Goal: Task Accomplishment & Management: Manage account settings

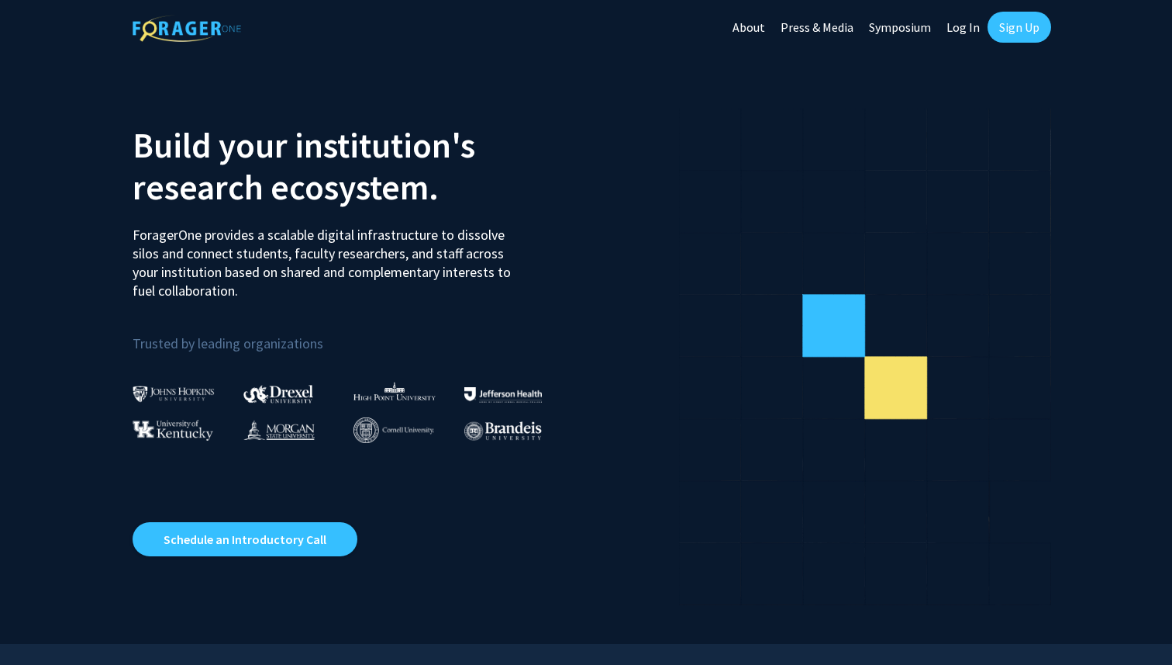
click at [959, 30] on link "Log In" at bounding box center [963, 27] width 49 height 54
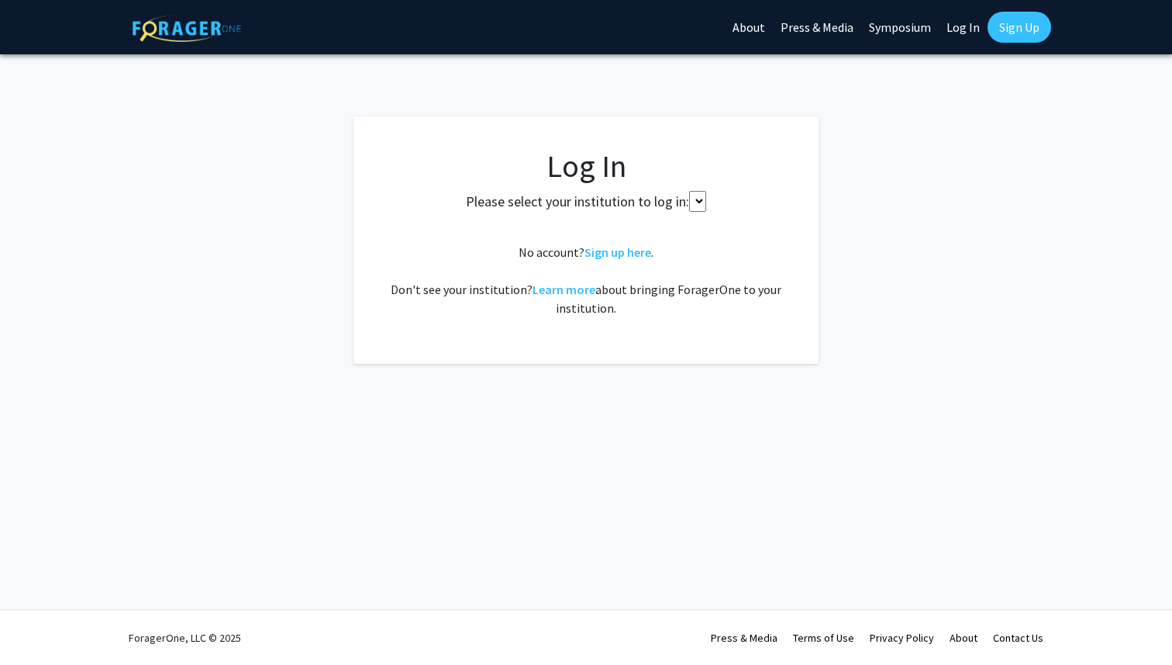
select select
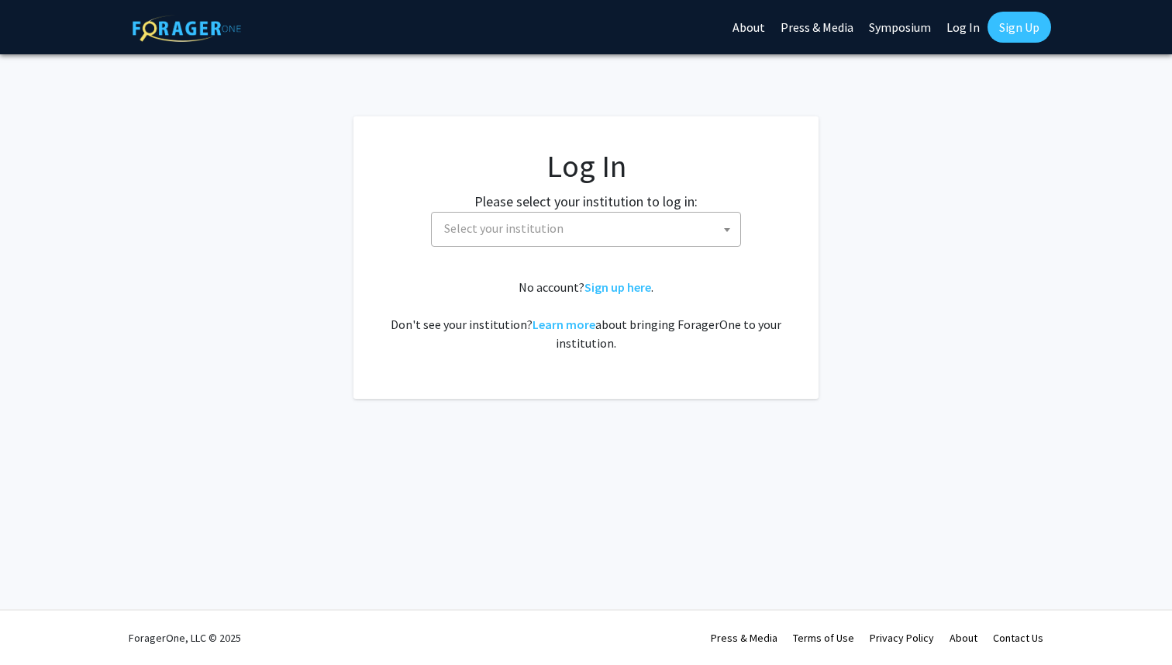
click at [491, 231] on span "Select your institution" at bounding box center [503, 228] width 119 height 16
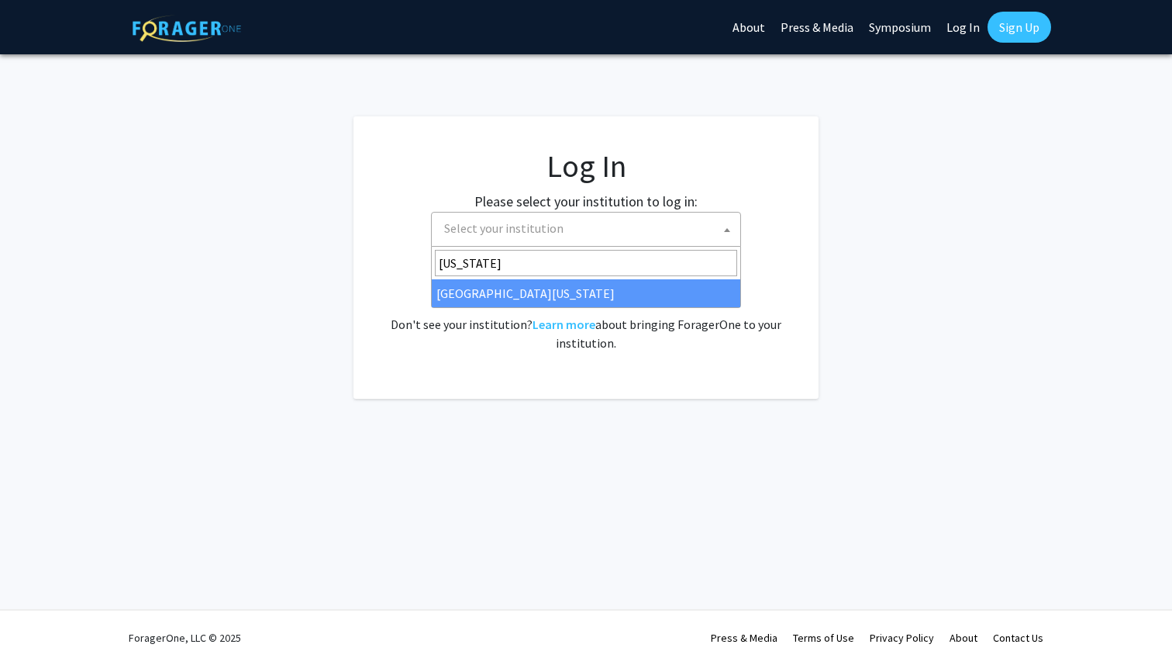
type input "[US_STATE]"
select select "31"
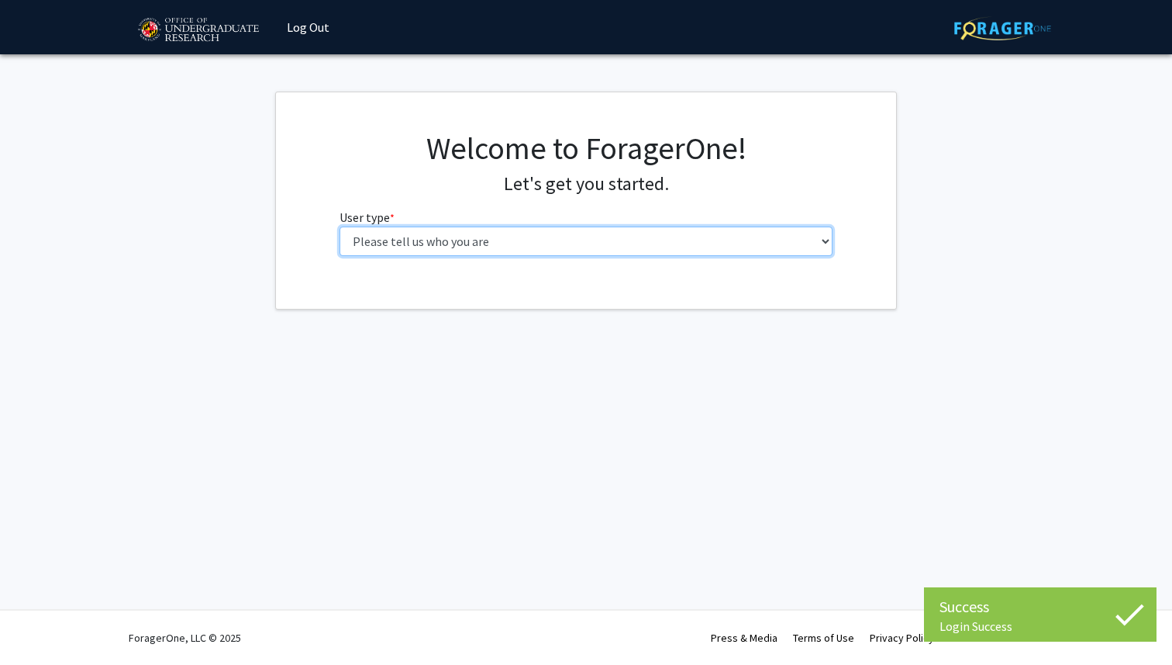
click at [462, 244] on select "Please tell us who you are Undergraduate Student Master's Student Doctoral Cand…" at bounding box center [587, 240] width 494 height 29
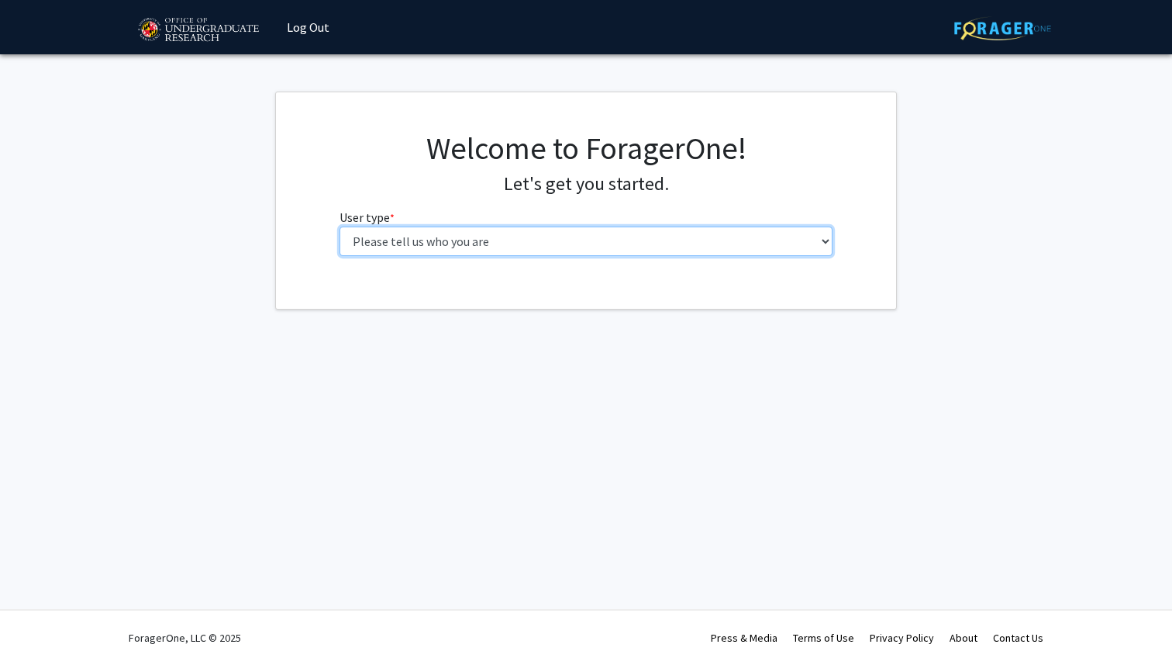
select select "3: doc"
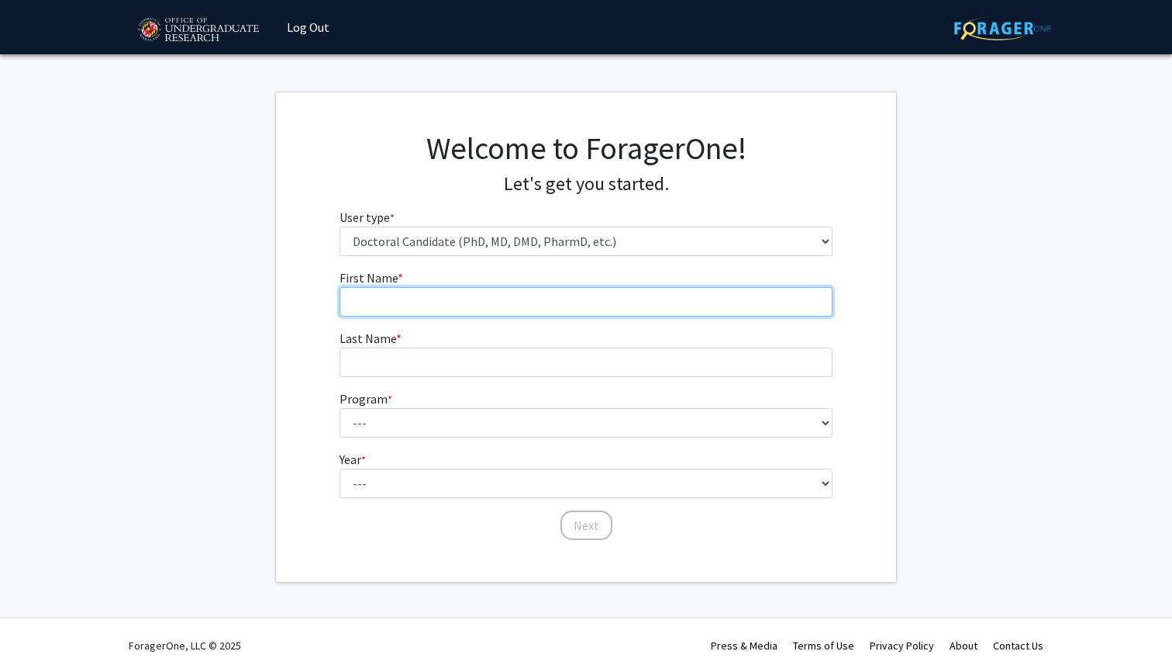
click at [546, 309] on input "First Name * required" at bounding box center [587, 301] width 494 height 29
type input "kayla"
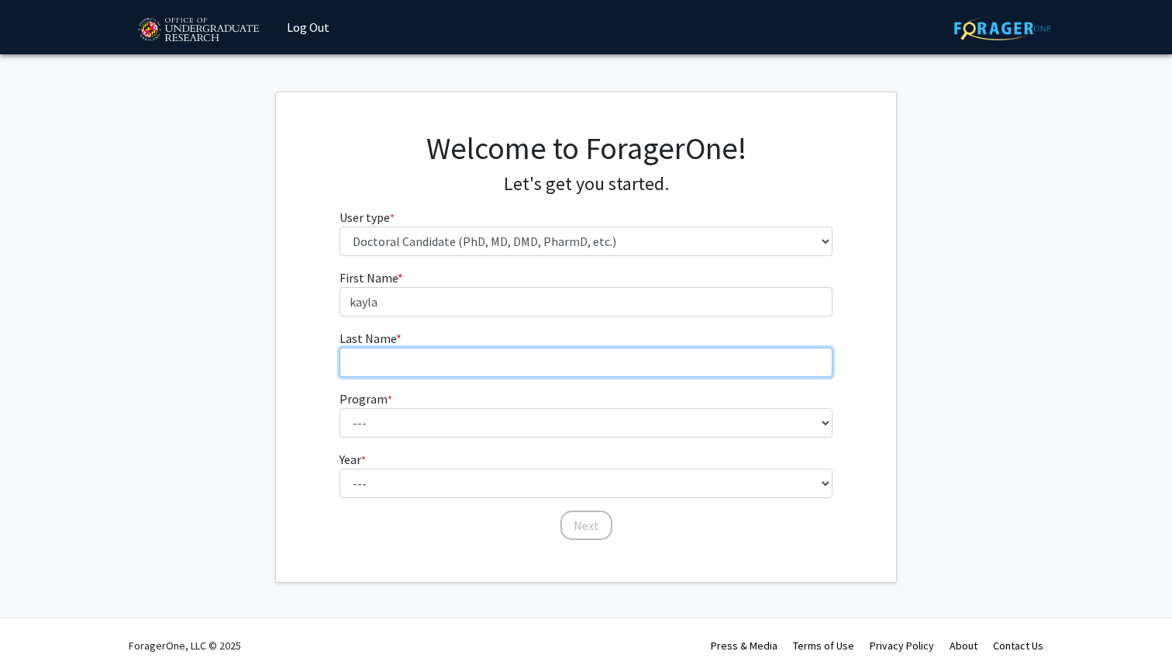
type input "mollaan"
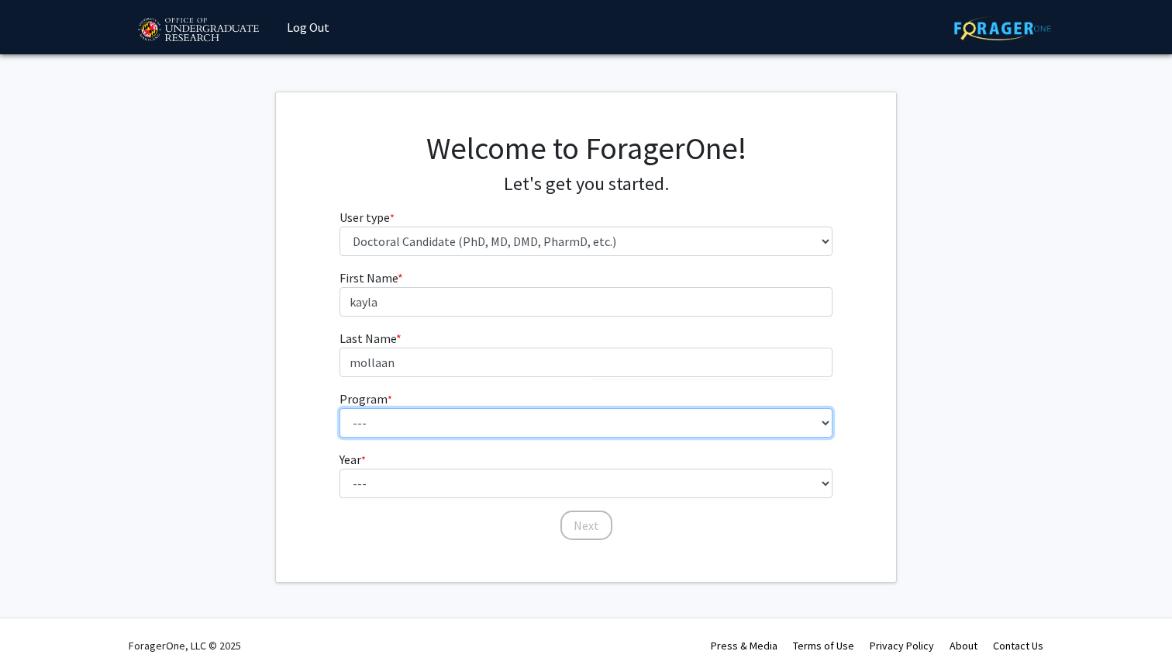
click at [484, 419] on select "--- Aerospace Engineering Agricultural and Resource Economics American Studies …" at bounding box center [587, 422] width 494 height 29
select select "14: 860"
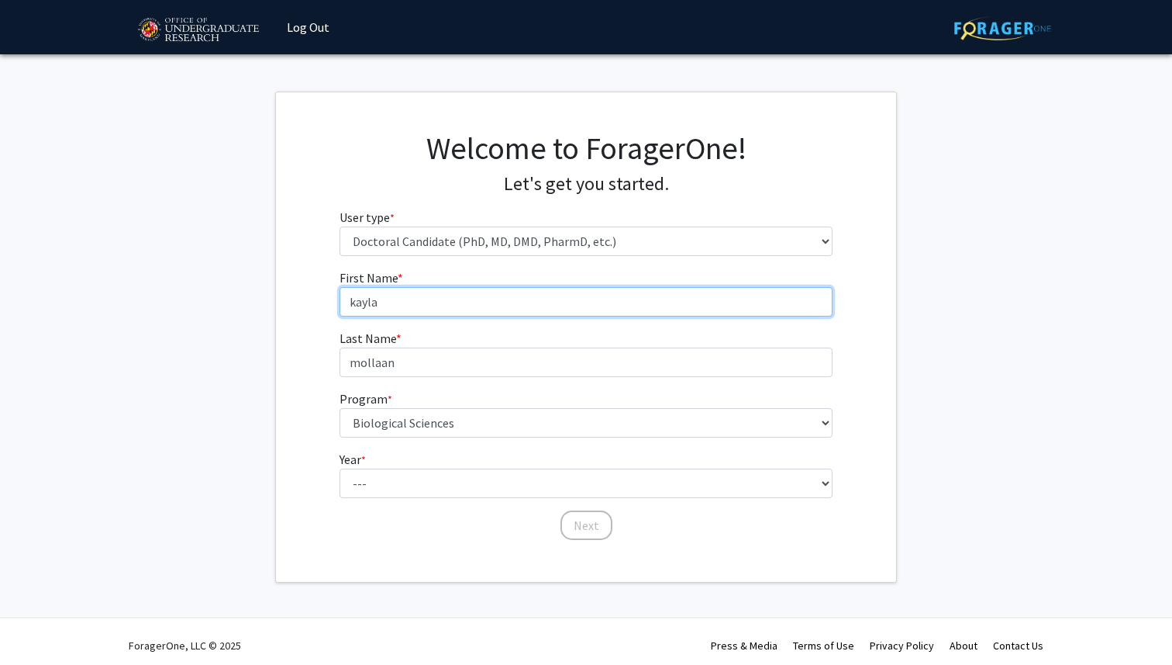
click at [496, 304] on input "kayla" at bounding box center [587, 301] width 494 height 29
click at [355, 302] on input "kayla" at bounding box center [587, 301] width 494 height 29
type input "Kayla"
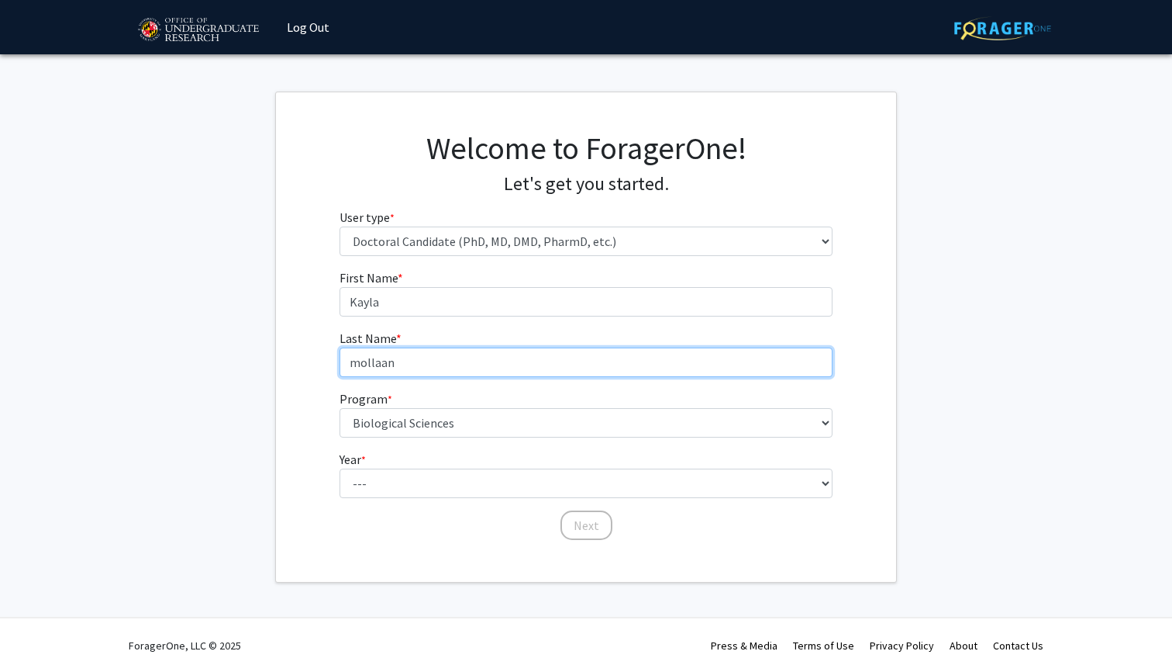
click at [354, 365] on input "mollaan" at bounding box center [587, 361] width 494 height 29
type input "Mollaan"
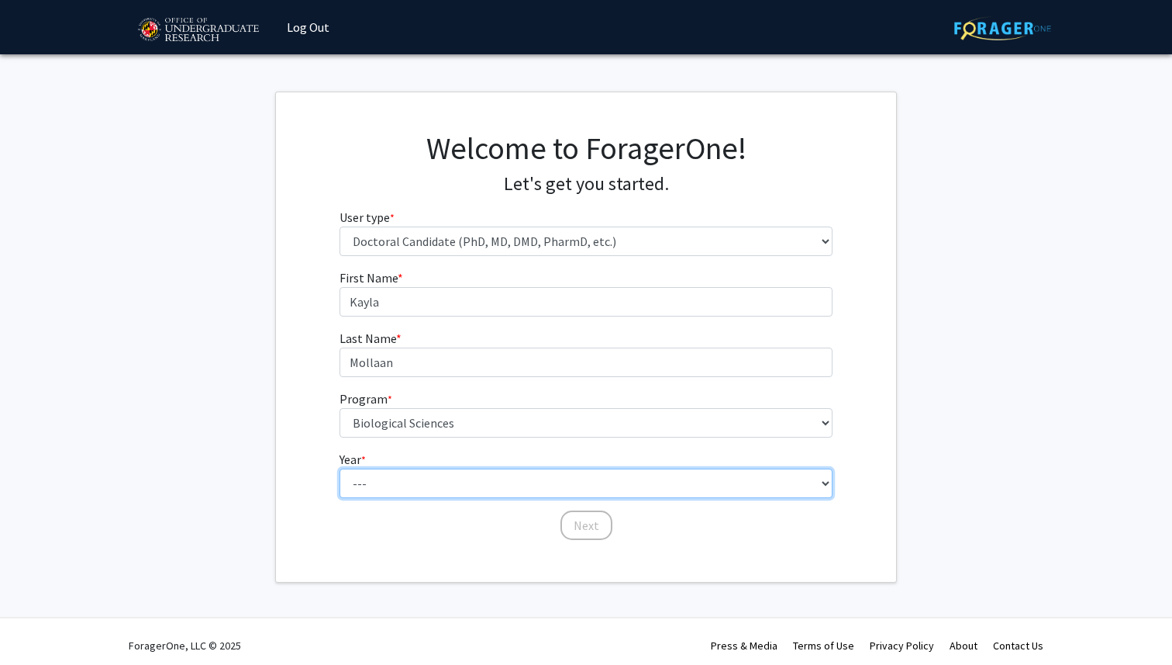
click at [363, 492] on select "--- First Year Second Year Third Year Fourth Year Fifth Year Sixth Year Seventh…" at bounding box center [587, 482] width 494 height 29
select select "2: second_year"
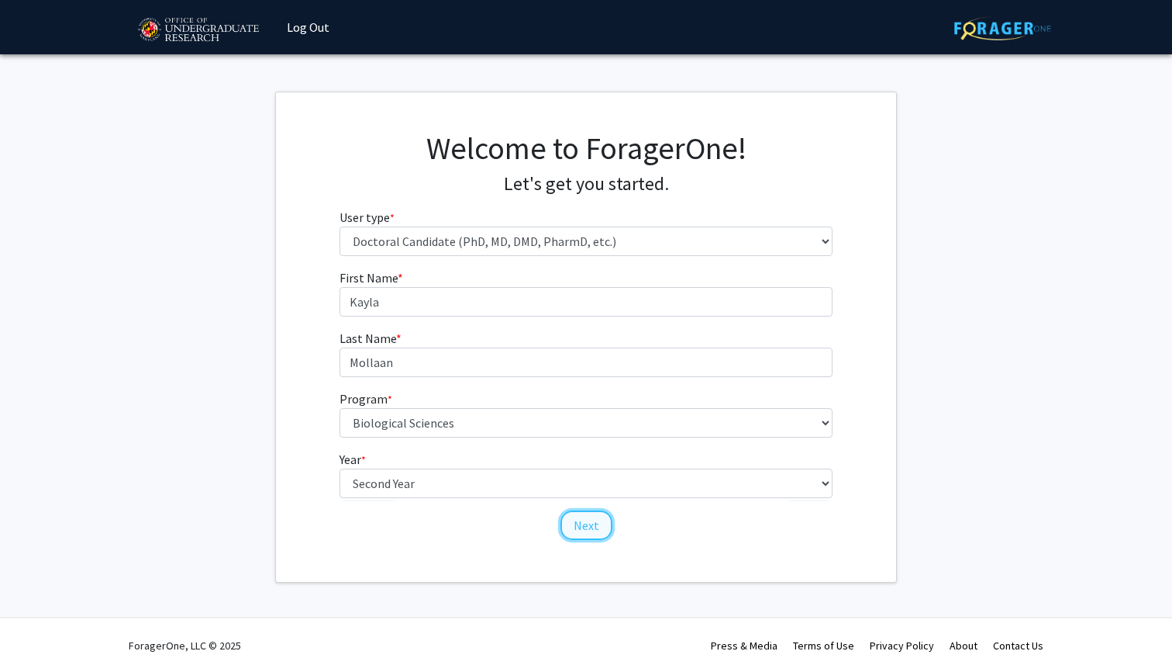
click at [605, 528] on button "Next" at bounding box center [587, 524] width 52 height 29
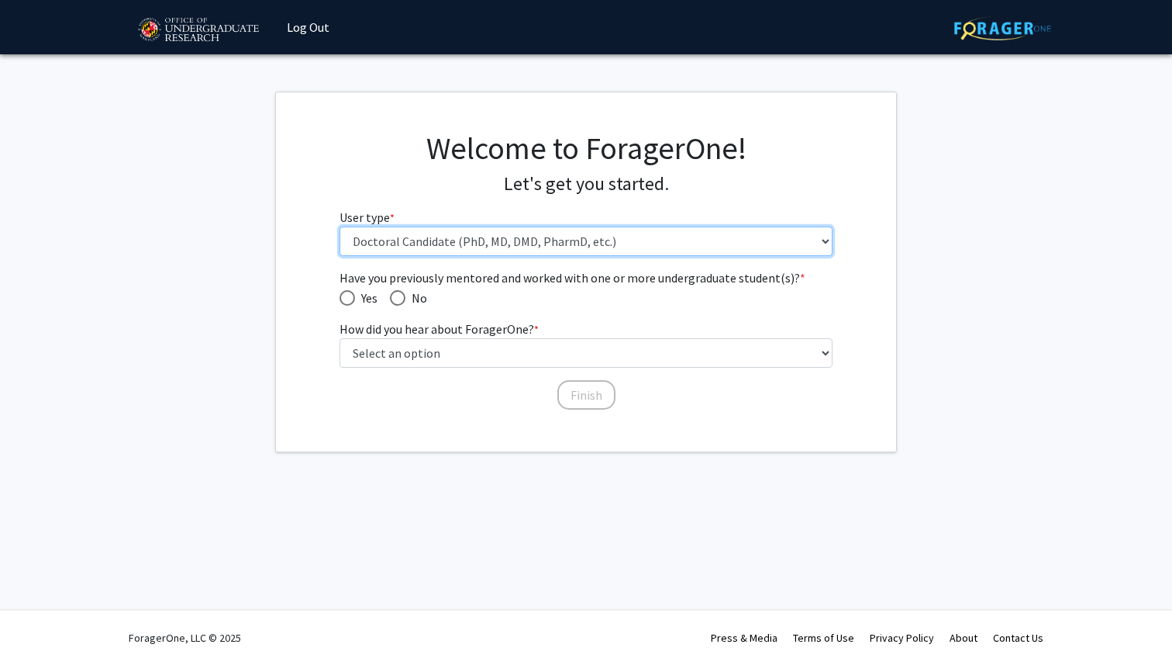
click at [444, 241] on select "Please tell us who you are Undergraduate Student Master's Student Doctoral Cand…" at bounding box center [587, 240] width 494 height 29
select select "1: undergrad"
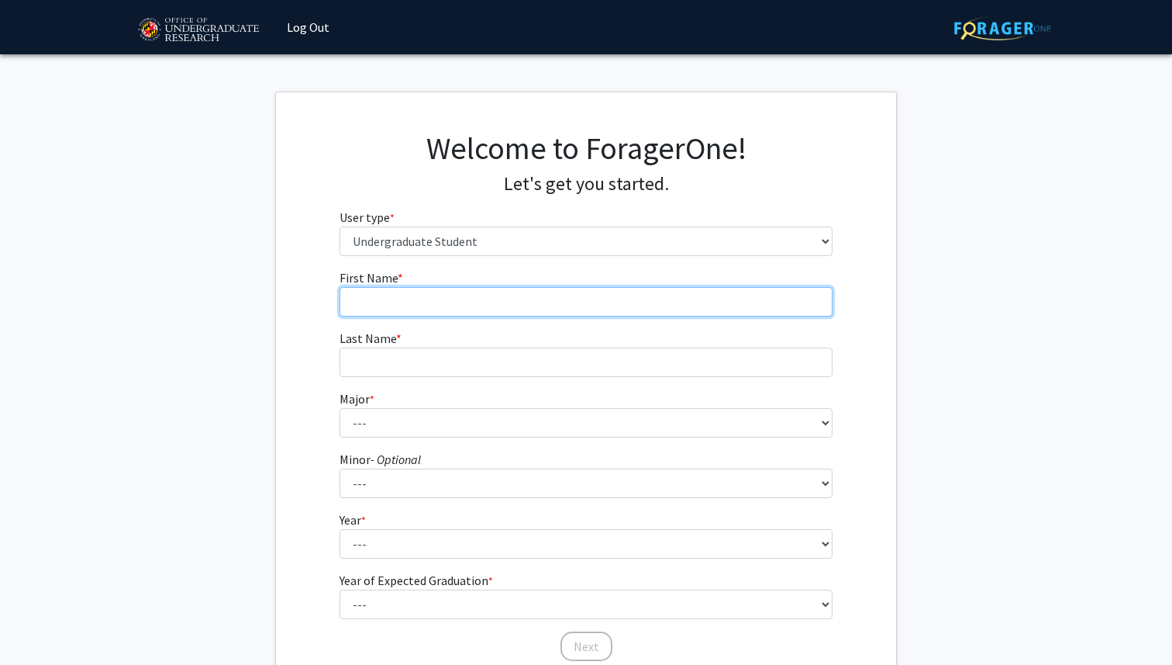
click at [426, 301] on input "First Name * required" at bounding box center [587, 301] width 494 height 29
type input "Kayla"
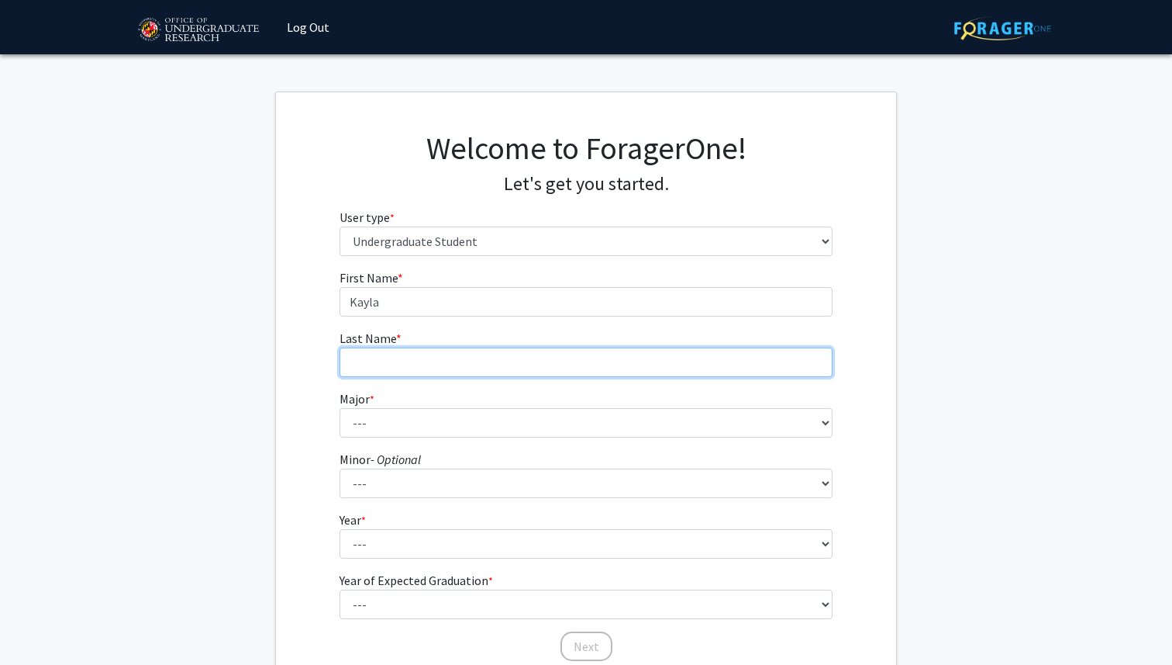
click at [360, 359] on input "Last Name * required" at bounding box center [587, 361] width 494 height 29
type input "Mollaan"
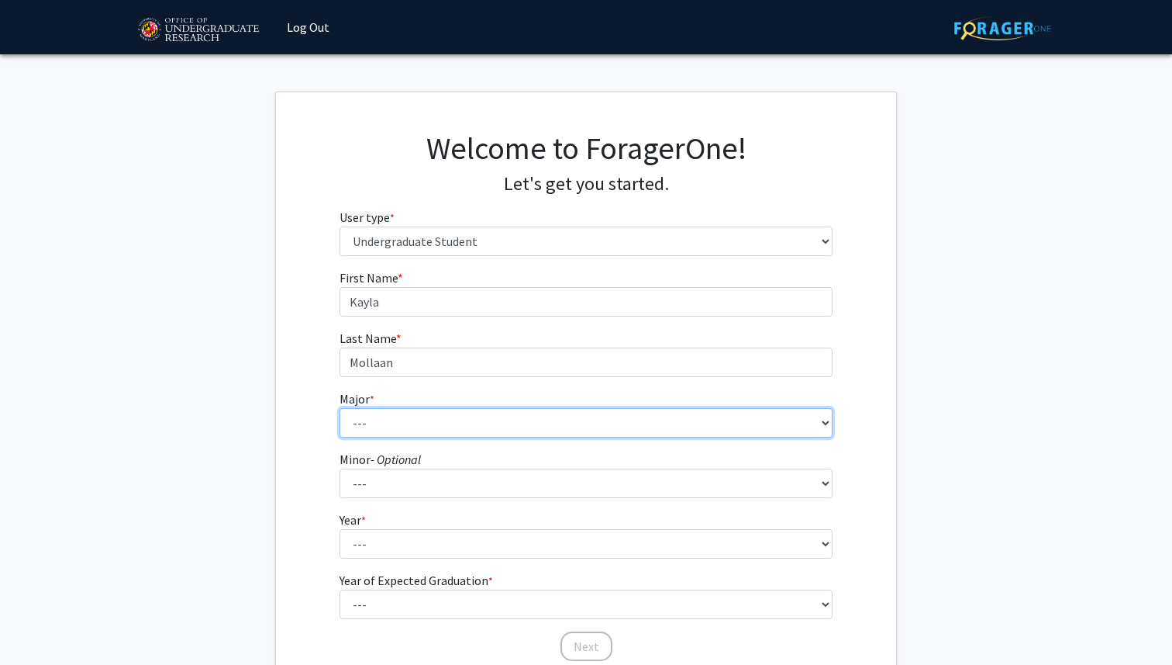
click at [358, 411] on select "--- Accounting Aerospace Engineering African American and Africana Studies Agri…" at bounding box center [587, 422] width 494 height 29
select select "17: 2318"
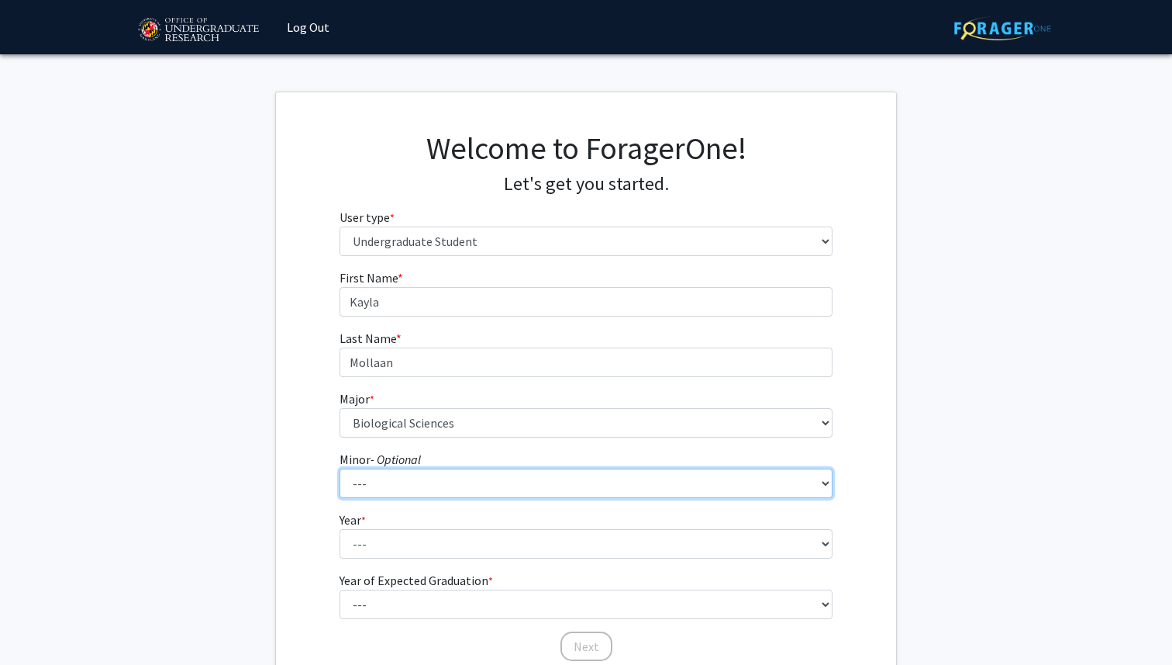
click at [403, 477] on select "--- Actuarial Mathematics Advanced Cybersecurity Experience for Students Africa…" at bounding box center [587, 482] width 494 height 29
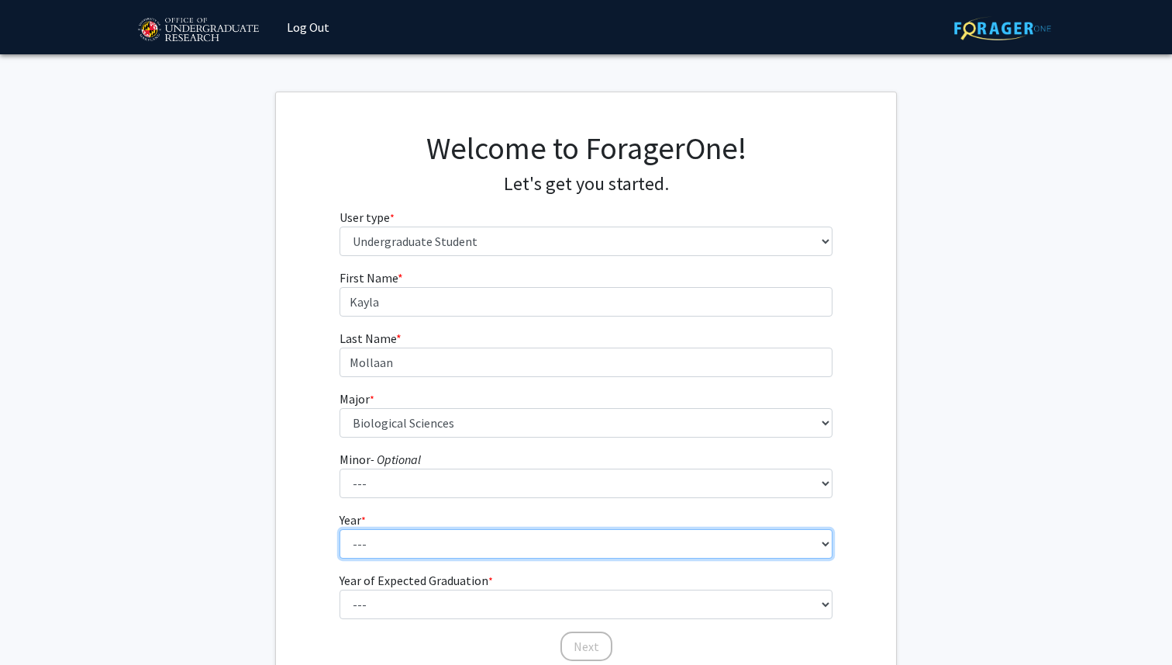
click at [405, 541] on select "--- First-year Sophomore Junior Senior Postbaccalaureate Certificate" at bounding box center [587, 543] width 494 height 29
select select "2: sophomore"
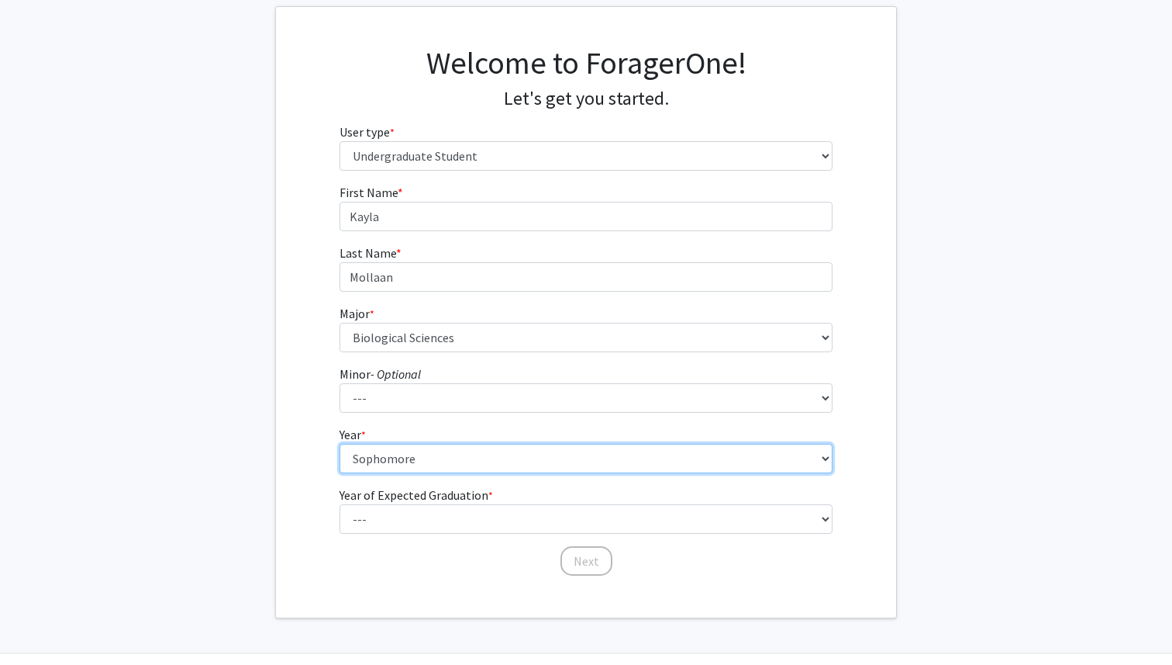
scroll to position [129, 0]
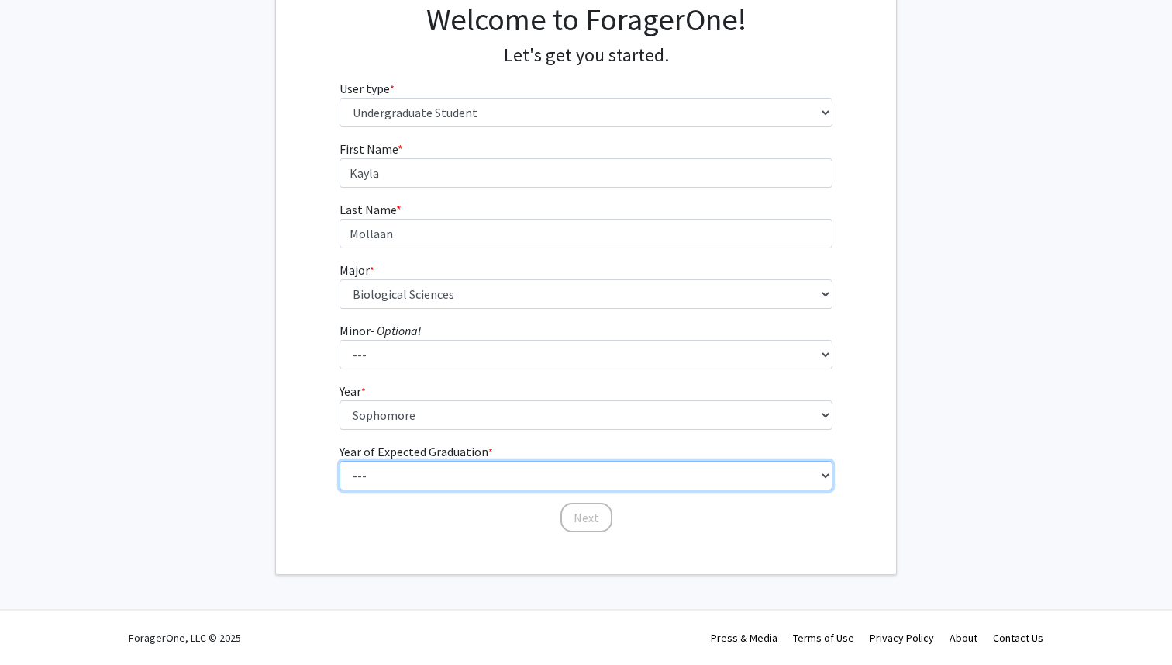
click at [409, 471] on select "--- 2025 2026 2027 2028 2029 2030 2031 2032 2033 2034" at bounding box center [587, 475] width 494 height 29
select select "4: 2028"
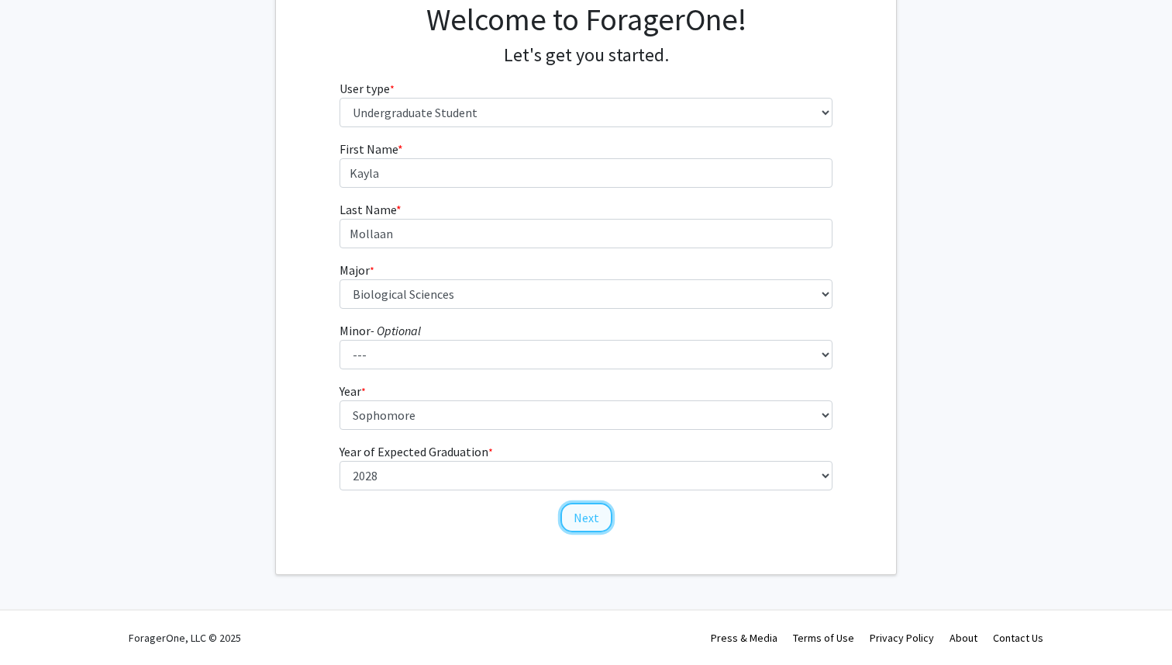
click at [584, 511] on button "Next" at bounding box center [587, 516] width 52 height 29
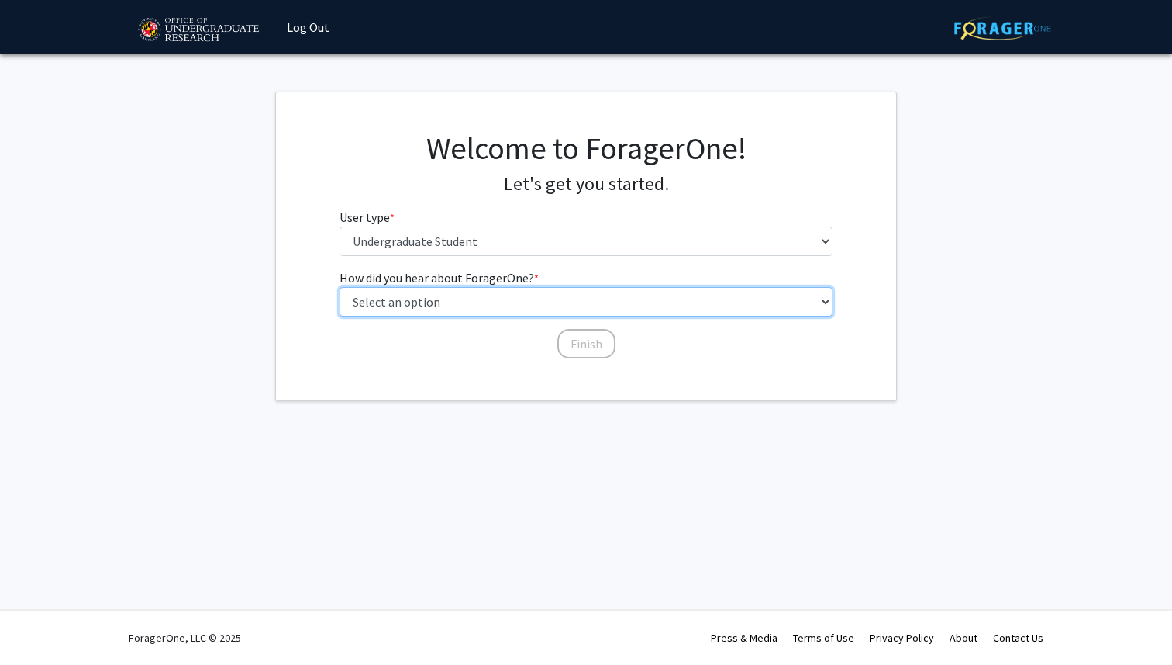
click at [482, 297] on select "Select an option Peer/student recommendation Faculty/staff recommendation Unive…" at bounding box center [587, 301] width 494 height 29
select select "3: university_website"
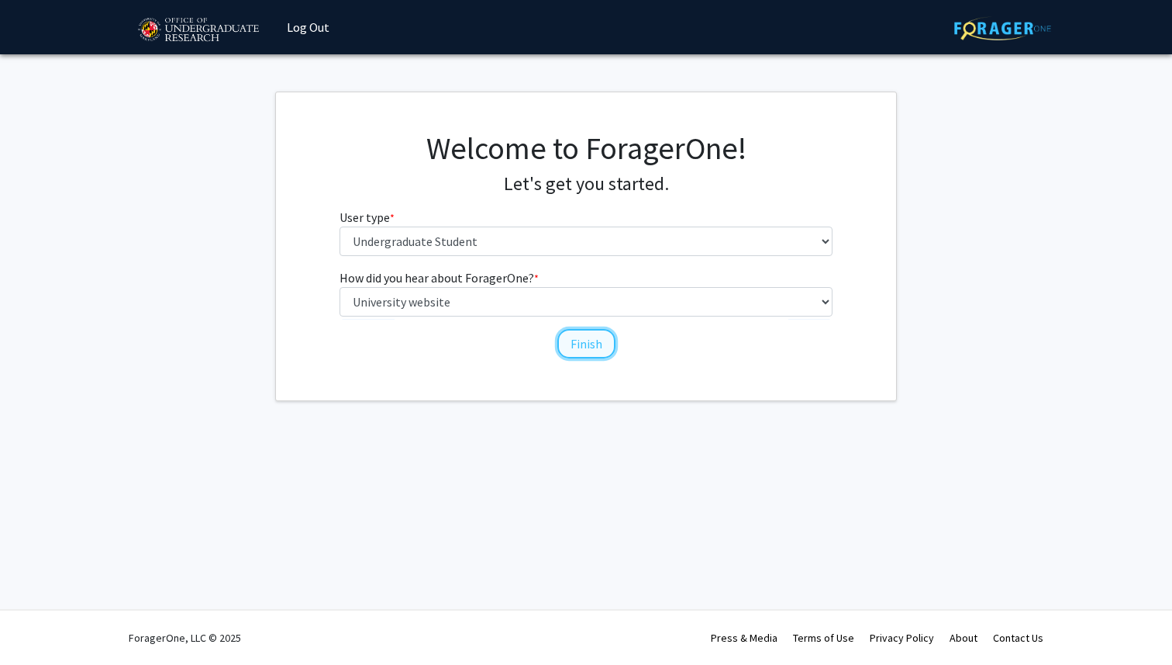
click at [587, 344] on button "Finish" at bounding box center [587, 343] width 58 height 29
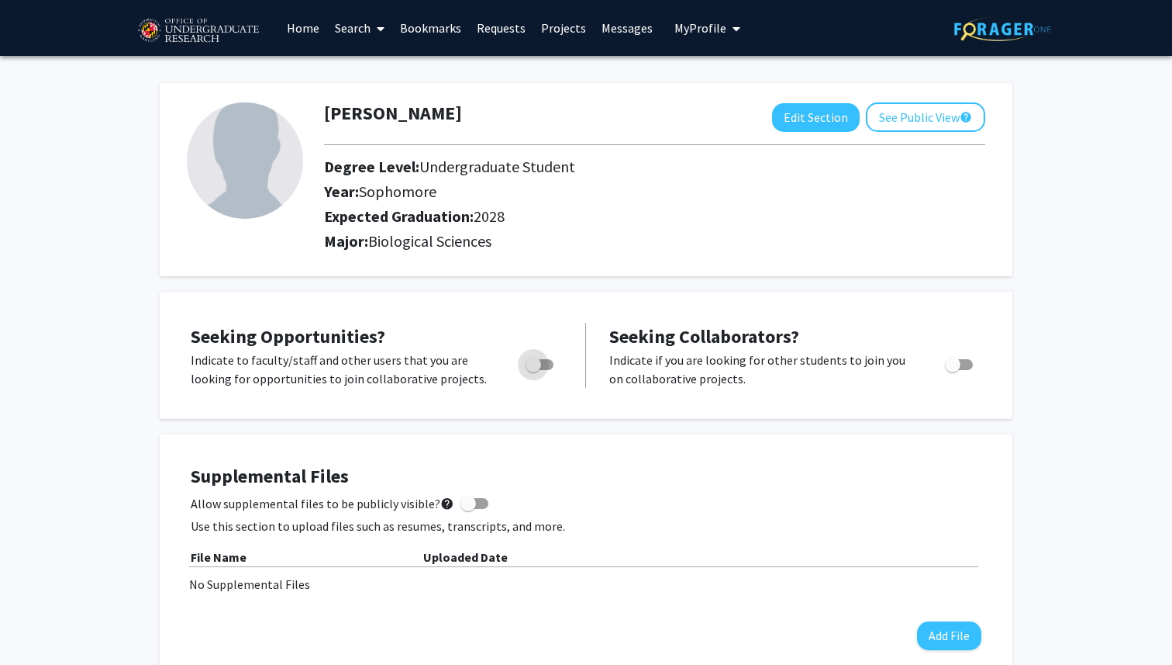
click at [540, 365] on span "Toggle" at bounding box center [534, 365] width 16 height 16
click at [533, 370] on input "Are you actively seeking opportunities?" at bounding box center [533, 370] width 1 height 1
checkbox input "true"
click at [947, 364] on span "Toggle" at bounding box center [953, 365] width 16 height 16
click at [952, 370] on input "Would you like to receive other student requests to work with you?" at bounding box center [952, 370] width 1 height 1
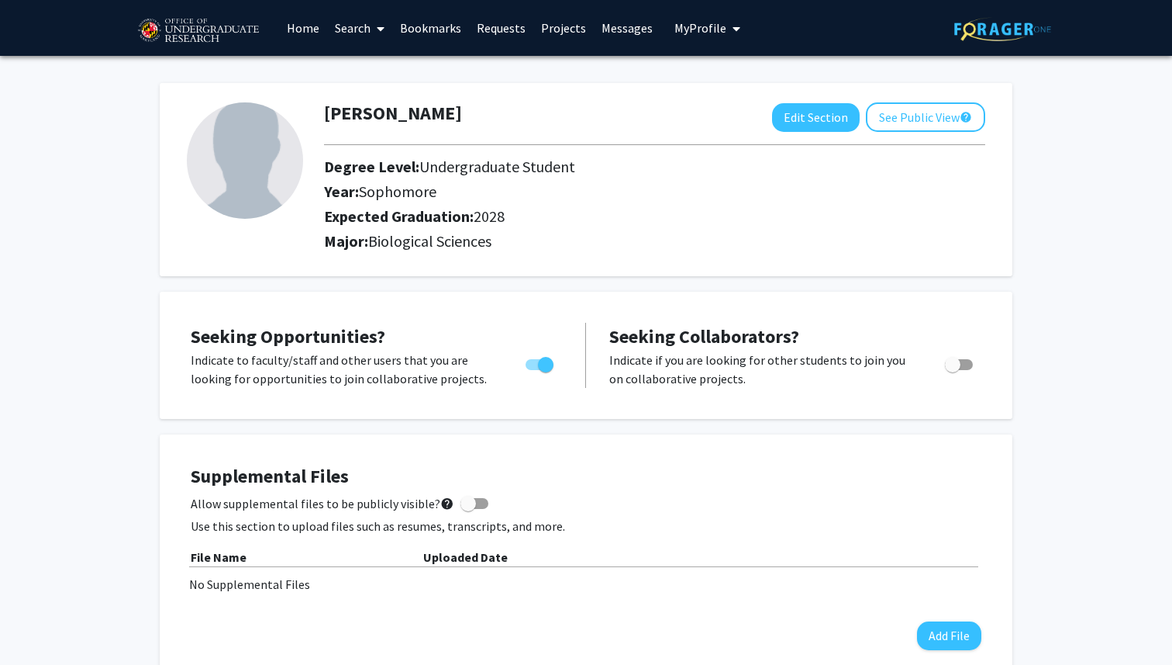
checkbox input "true"
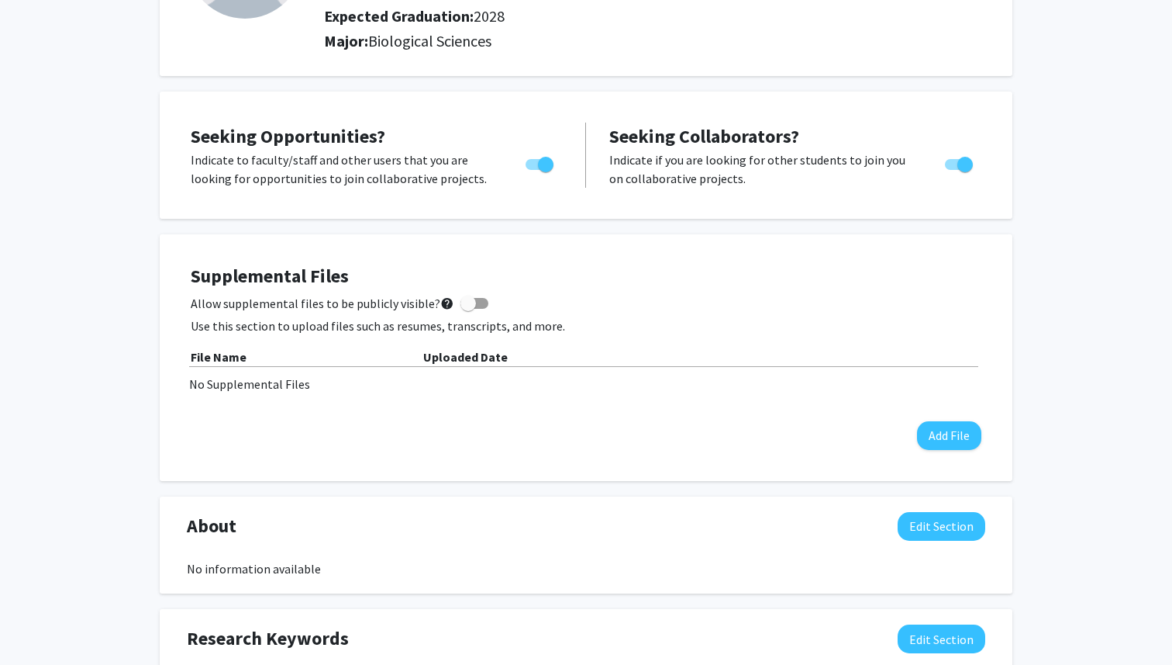
scroll to position [209, 0]
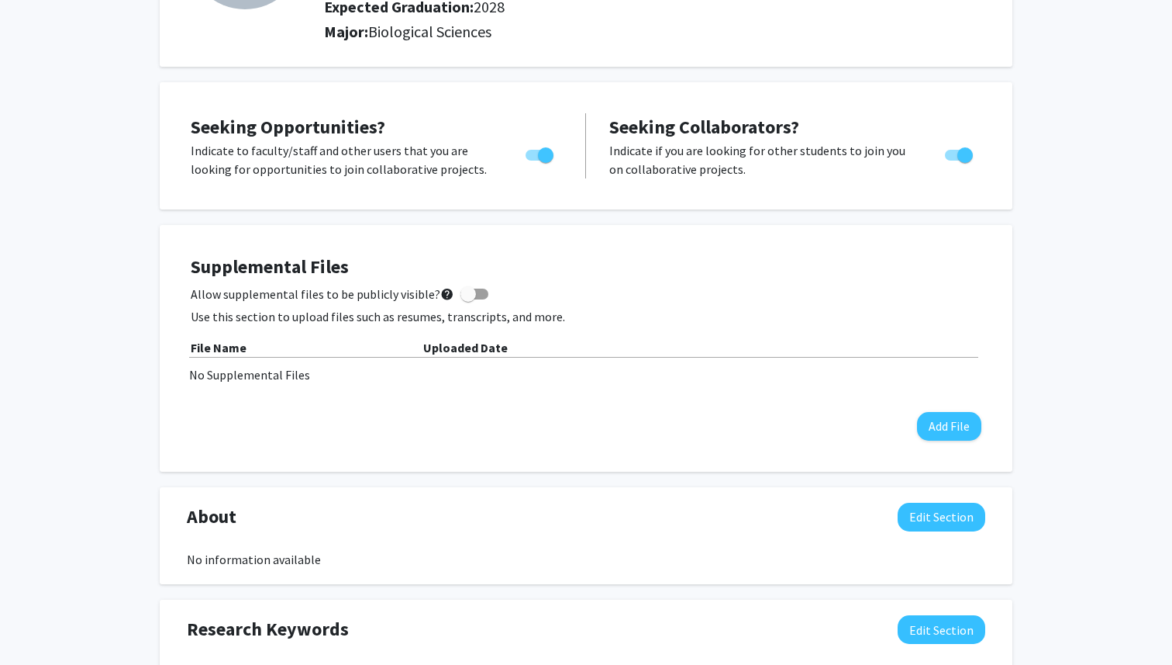
click at [307, 348] on div "File Name" at bounding box center [307, 347] width 233 height 19
click at [264, 344] on div "File Name" at bounding box center [307, 347] width 233 height 19
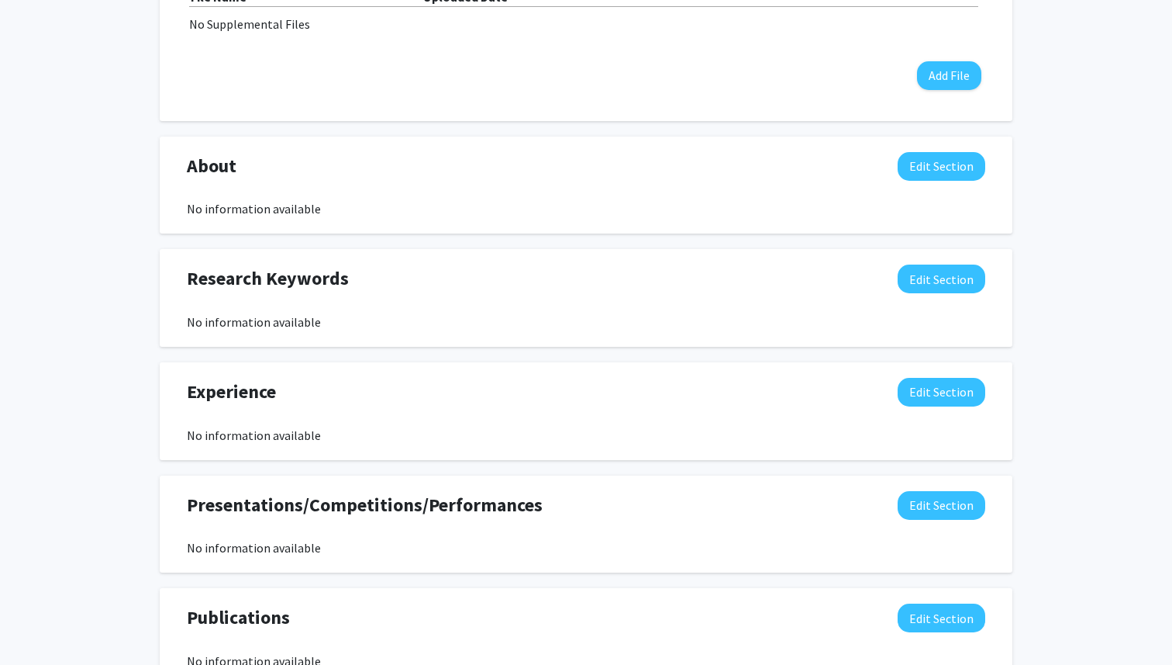
scroll to position [575, 0]
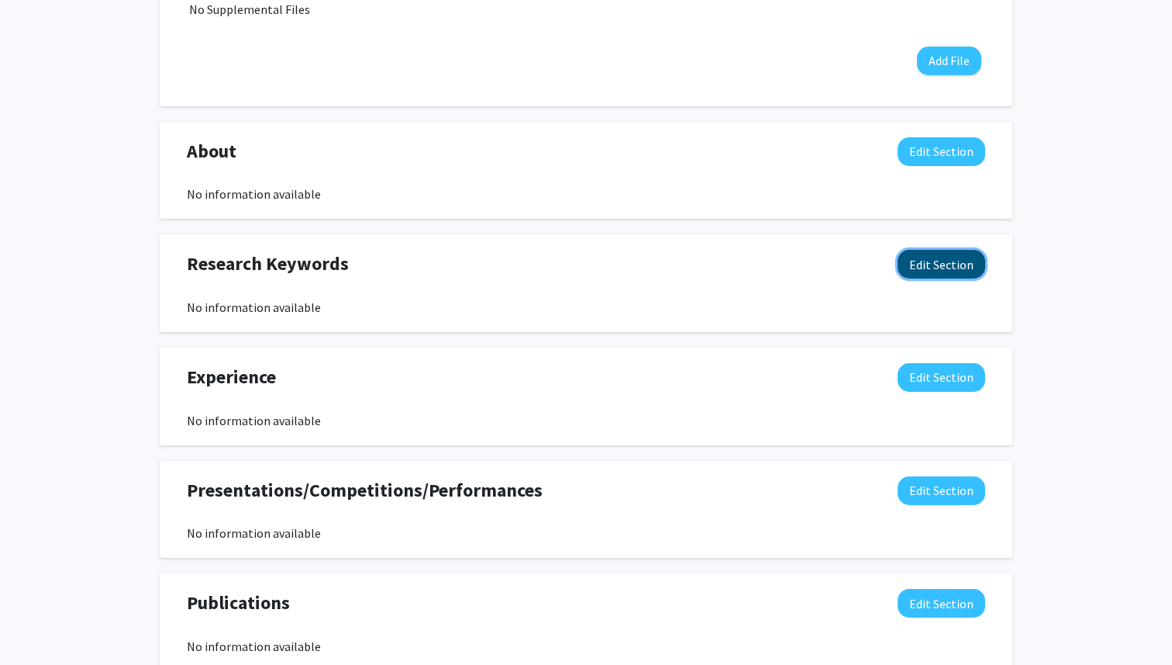
click at [953, 271] on button "Edit Section" at bounding box center [942, 264] width 88 height 29
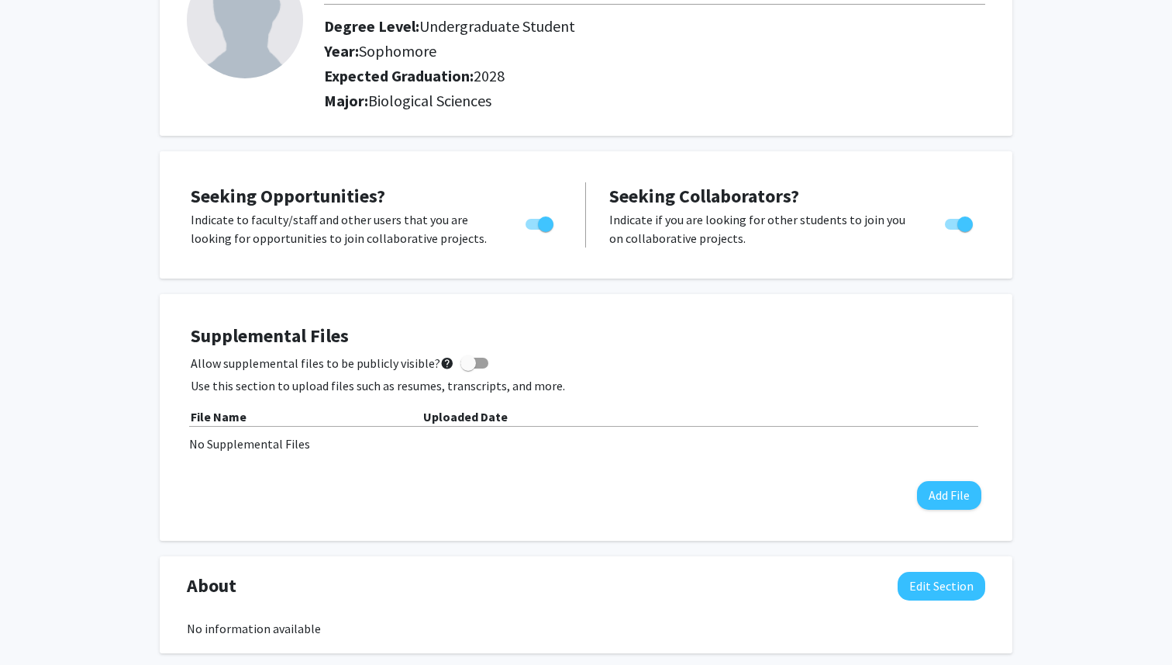
scroll to position [0, 0]
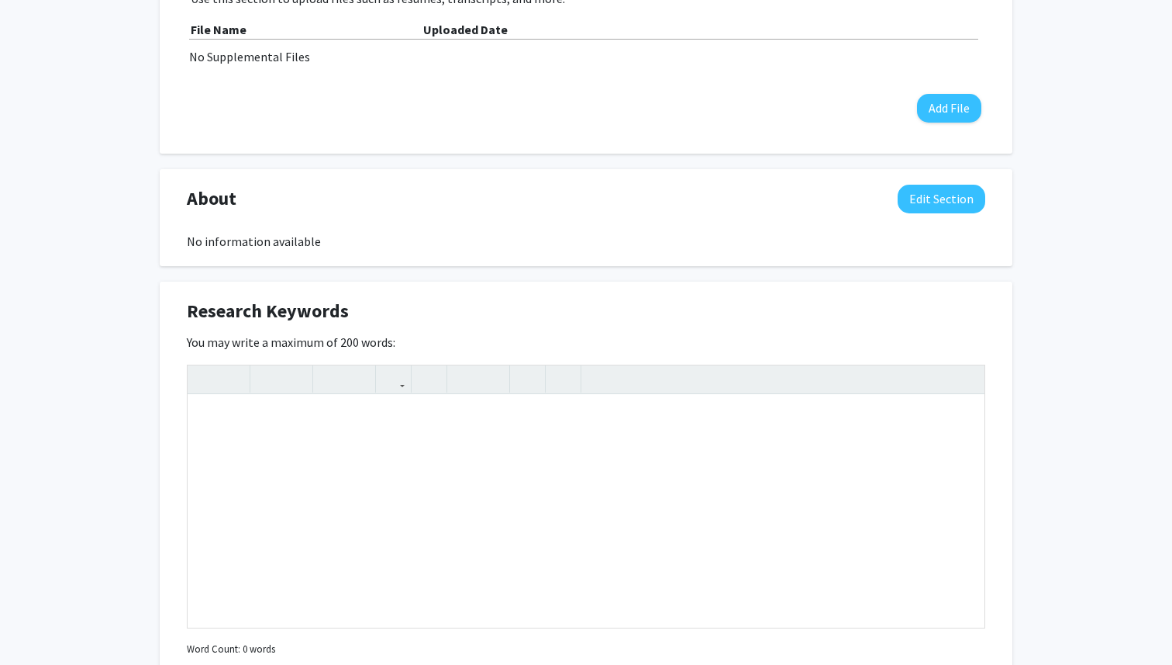
scroll to position [535, 0]
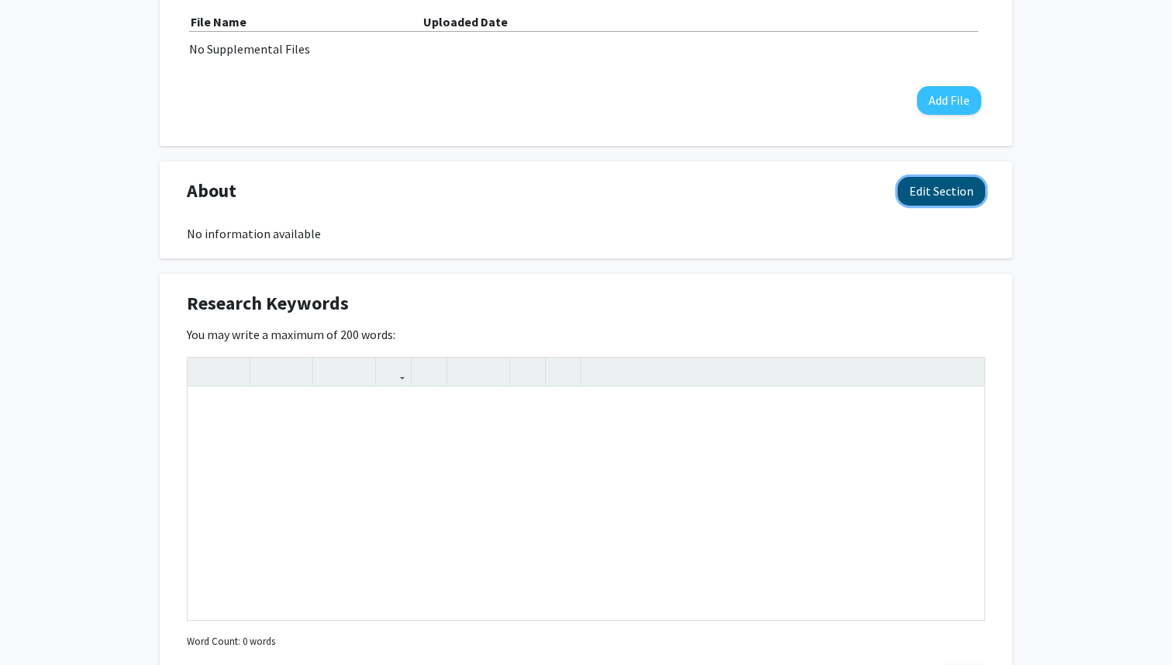
click at [914, 200] on button "Edit Section" at bounding box center [942, 191] width 88 height 29
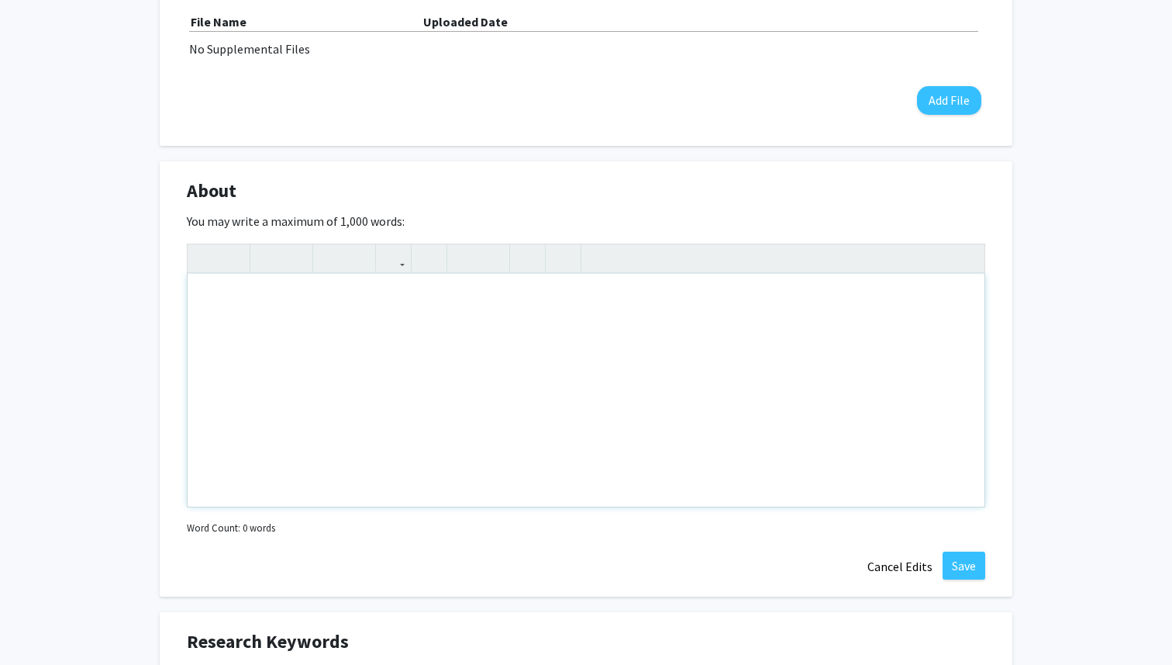
click at [689, 318] on div "Note to users with screen readers: Please deactivate our accessibility plugin f…" at bounding box center [586, 390] width 797 height 233
drag, startPoint x: 716, startPoint y: 305, endPoint x: 643, endPoint y: 301, distance: 73.0
click at [643, 301] on div "I am a sophomore student at the University of Maryland studying biological scie…" at bounding box center [586, 390] width 797 height 233
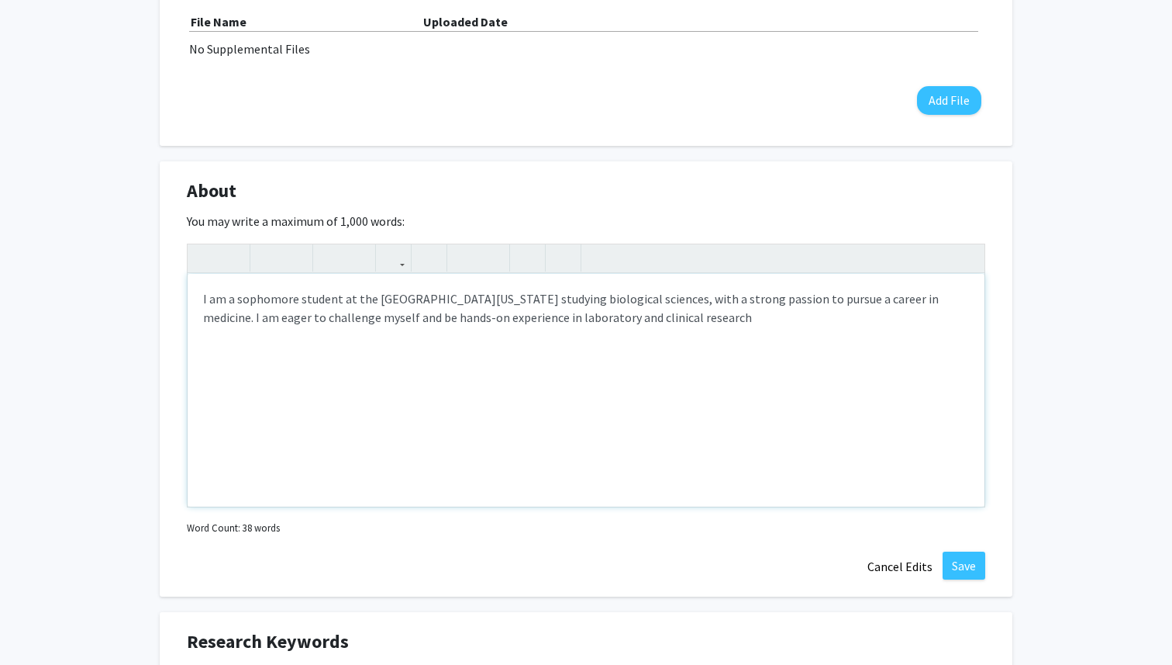
click at [343, 323] on p "I am a sophomore student at the University of Maryland studying biological scie…" at bounding box center [586, 307] width 766 height 37
click at [657, 318] on p "I am a sophomore student at the University of Maryland studying biological scie…" at bounding box center [586, 307] width 766 height 37
click at [748, 315] on p "I am a sophomore student at the University of Maryland studying biological scie…" at bounding box center [586, 317] width 766 height 56
drag, startPoint x: 891, startPoint y: 320, endPoint x: 843, endPoint y: 320, distance: 48.1
click at [843, 320] on p "I am a sophomore student at the University of Maryland studying biological scie…" at bounding box center [586, 317] width 766 height 56
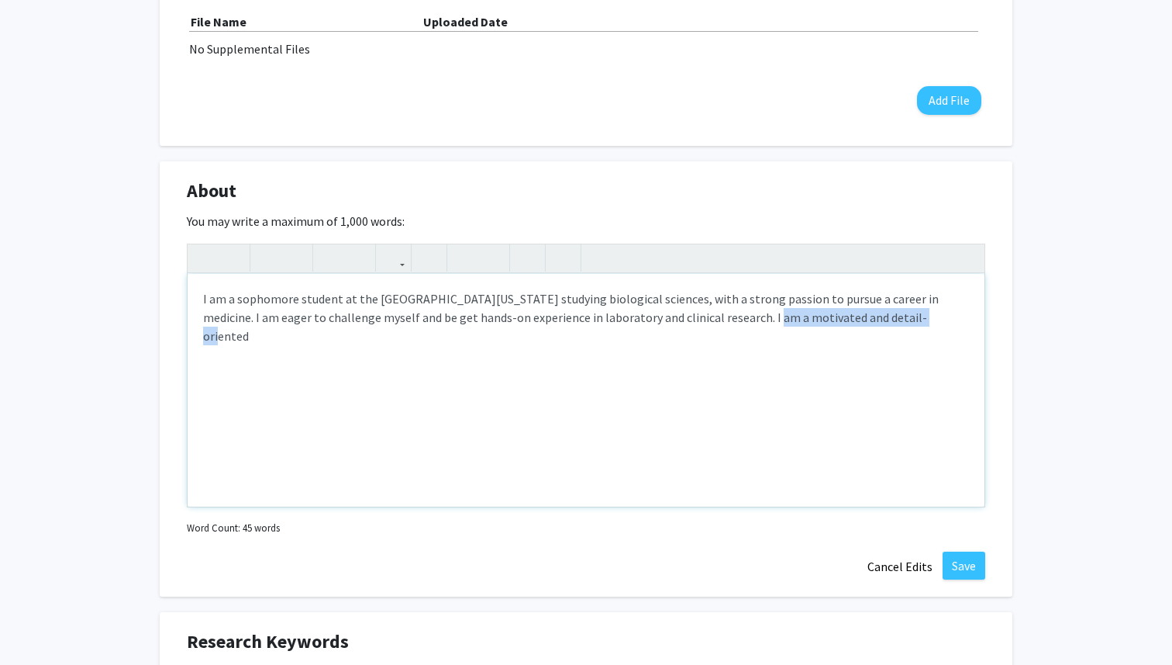
drag, startPoint x: 856, startPoint y: 319, endPoint x: 689, endPoint y: 323, distance: 167.6
click at [689, 323] on p "I am a sophomore student at the University of Maryland studying biological scie…" at bounding box center [586, 317] width 766 height 56
click at [883, 310] on p "I am a sophomore student at the University of Maryland studying biological scie…" at bounding box center [586, 317] width 766 height 56
drag, startPoint x: 872, startPoint y: 313, endPoint x: 679, endPoint y: 317, distance: 192.3
click at [679, 317] on p "I am a sophomore student at the University of Maryland studying biological scie…" at bounding box center [586, 317] width 766 height 56
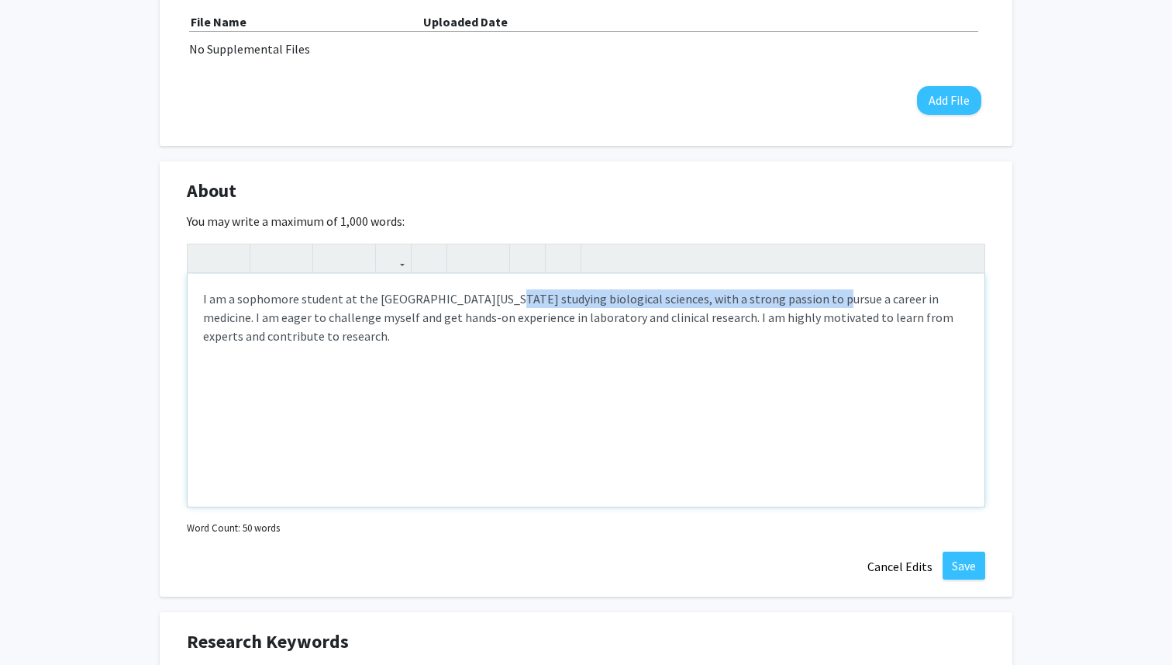
type textarea "<p>I am a sophomore student at the University of Maryland, studying biological …"
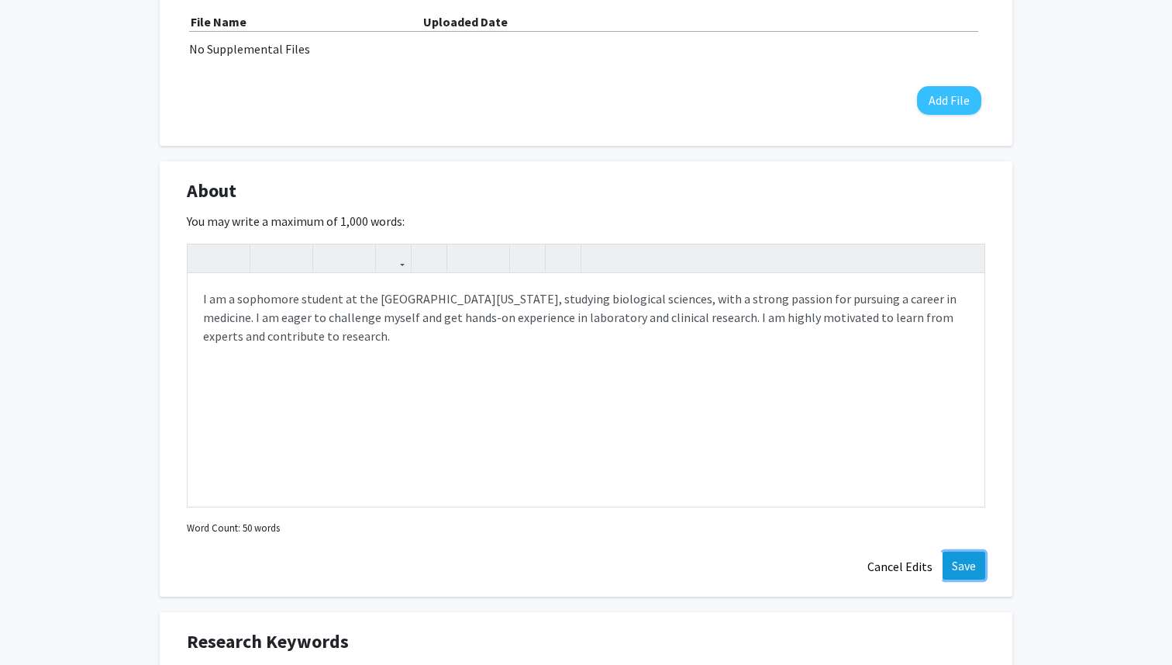
click at [958, 566] on button "Save" at bounding box center [964, 565] width 43 height 28
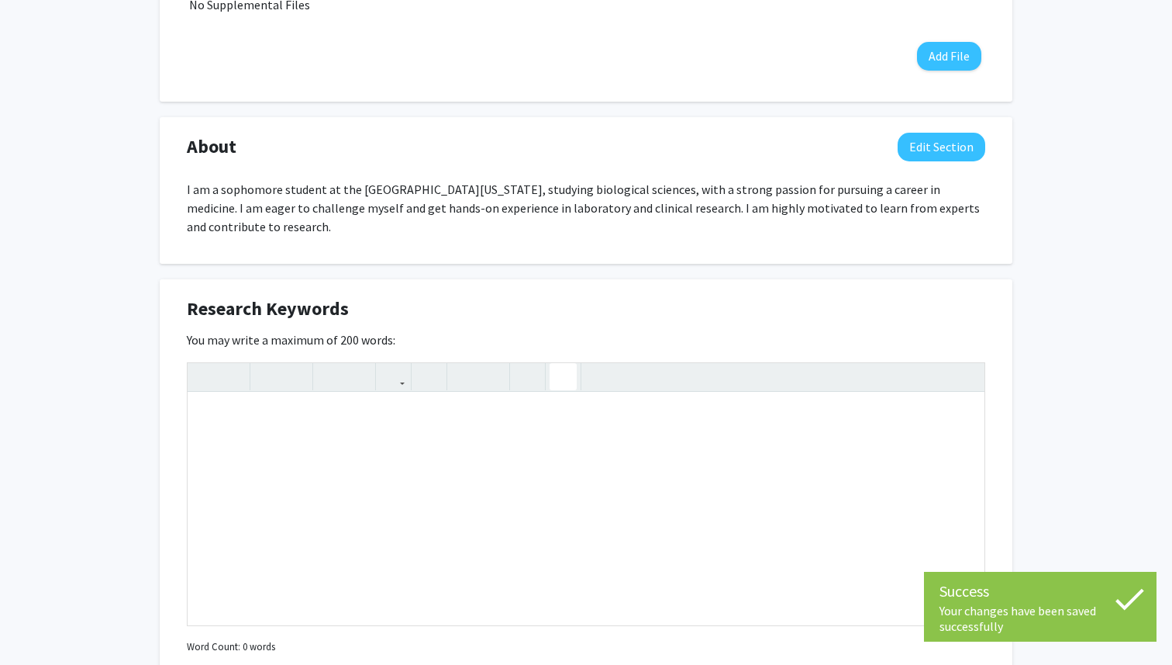
scroll to position [593, 0]
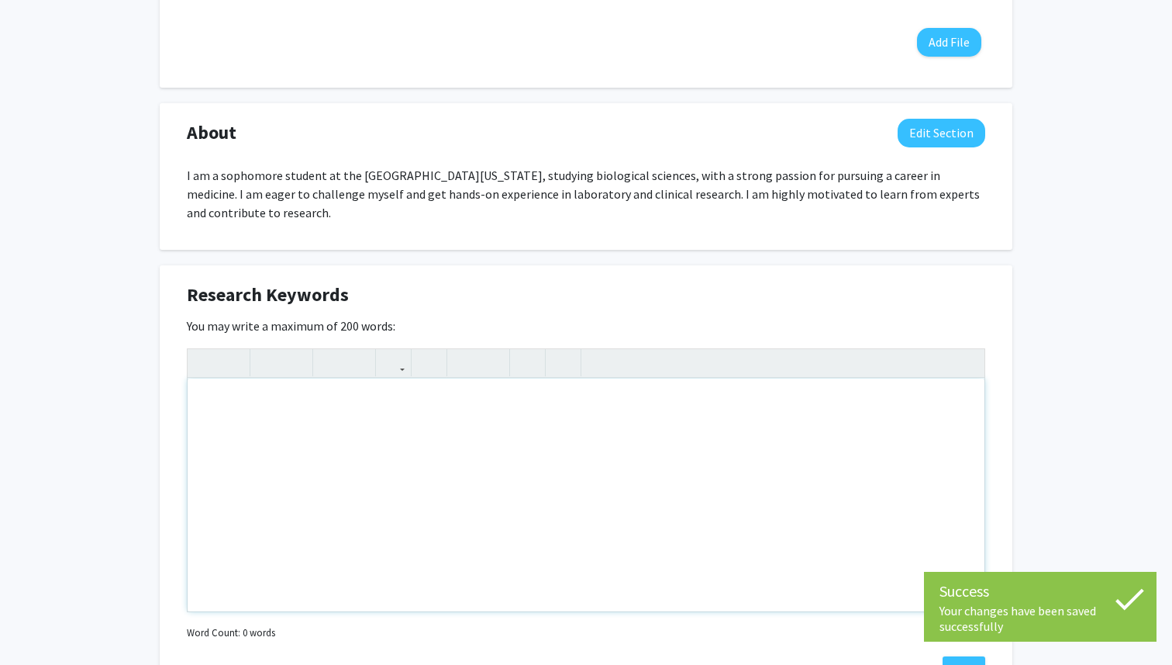
click at [529, 406] on div "Note to users with screen readers: Please deactivate our accessibility plugin f…" at bounding box center [586, 494] width 797 height 233
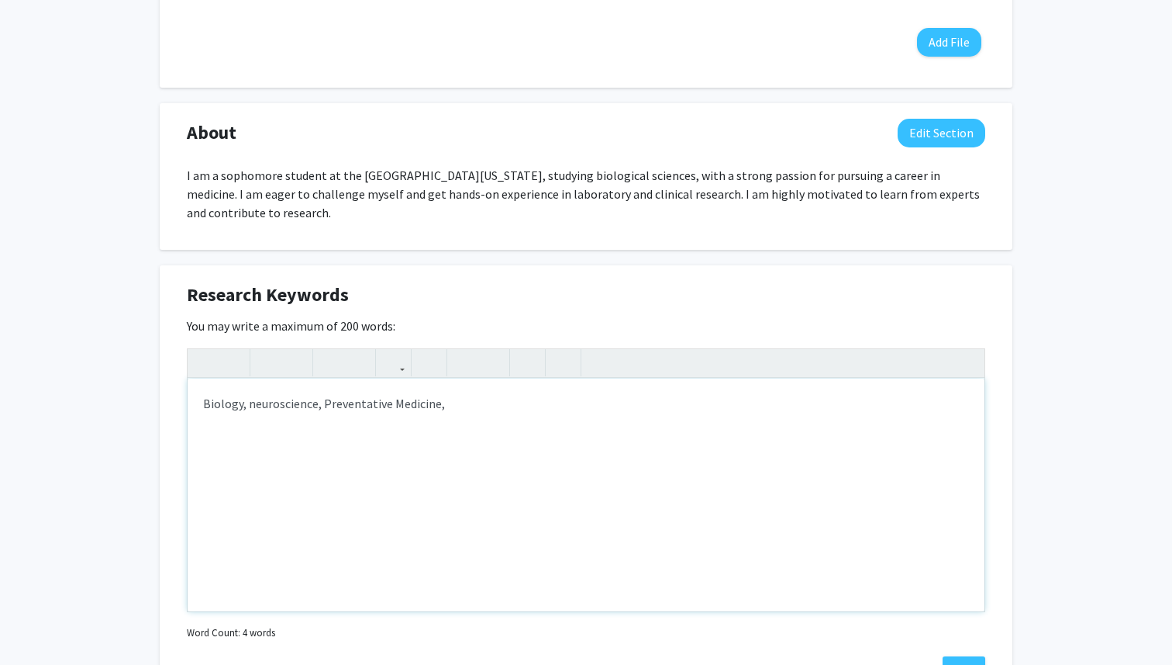
click at [326, 394] on p "Biology, neuroscience, Preventative Medicine," at bounding box center [586, 403] width 766 height 19
click at [478, 394] on p "Biology, neuroscience, preventative Medicine," at bounding box center [586, 403] width 766 height 19
type textarea "<p>Biology, neuroscience, preventative Medicine, cognitive health, human physio…"
click at [957, 656] on button "Save" at bounding box center [964, 670] width 43 height 28
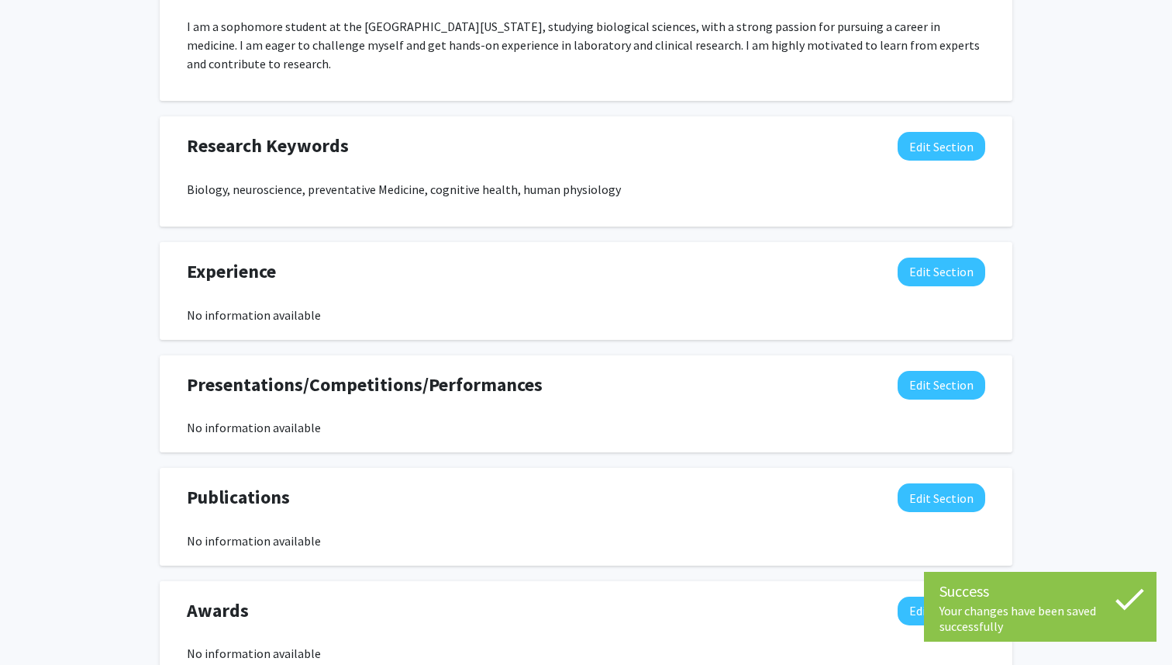
scroll to position [741, 0]
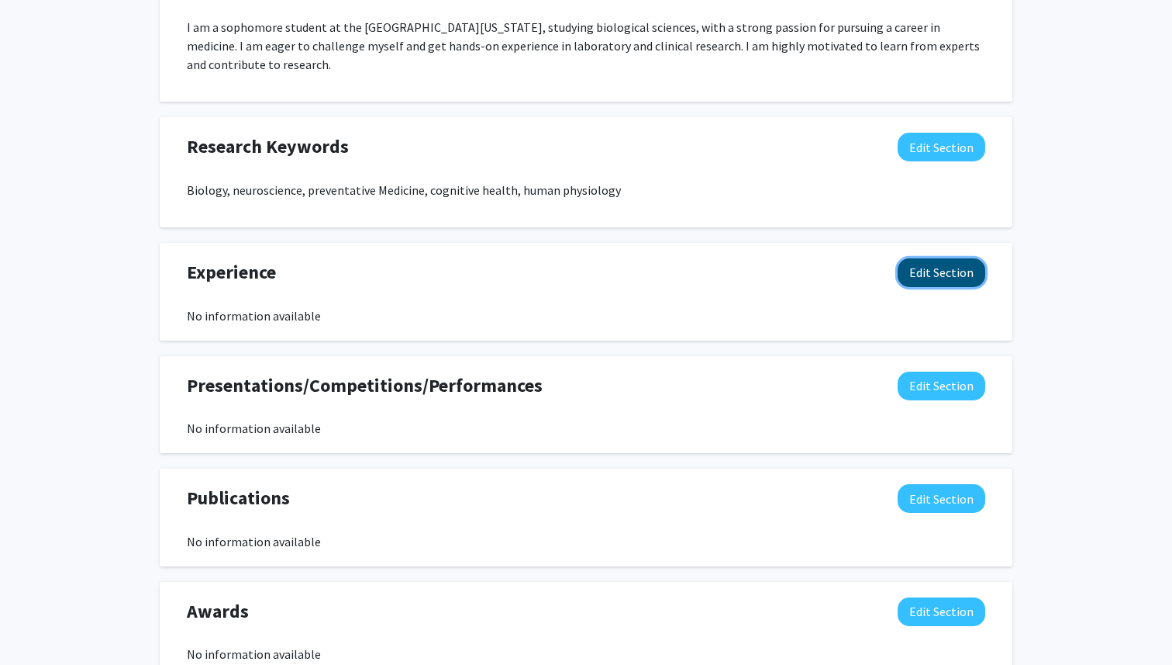
click at [939, 258] on button "Edit Section" at bounding box center [942, 272] width 88 height 29
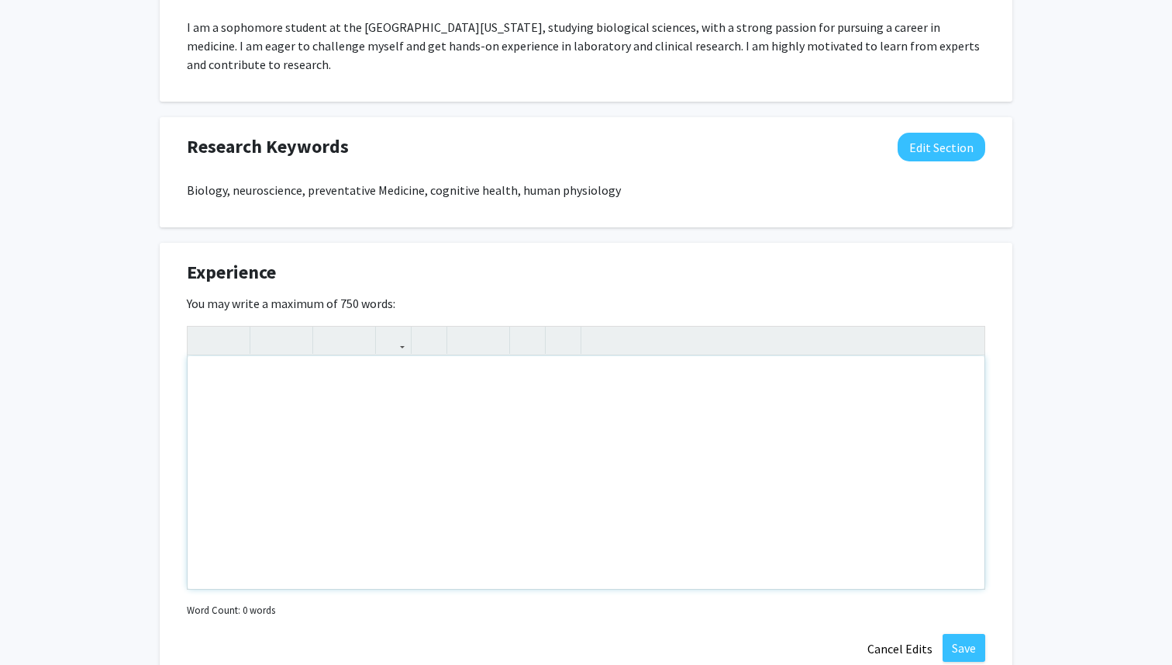
click at [624, 406] on div "Note to users with screen readers: Please deactivate our accessibility plugin f…" at bounding box center [586, 472] width 797 height 233
drag, startPoint x: 421, startPoint y: 366, endPoint x: 355, endPoint y: 366, distance: 65.9
click at [355, 366] on div "Laboratory skills are all classroom based" at bounding box center [586, 472] width 797 height 233
click at [448, 371] on div "Laboratory skills are all classroom-based" at bounding box center [586, 472] width 797 height 233
type textarea "Laboratory skills are all classroom-based in Biology and Chemistry labs."
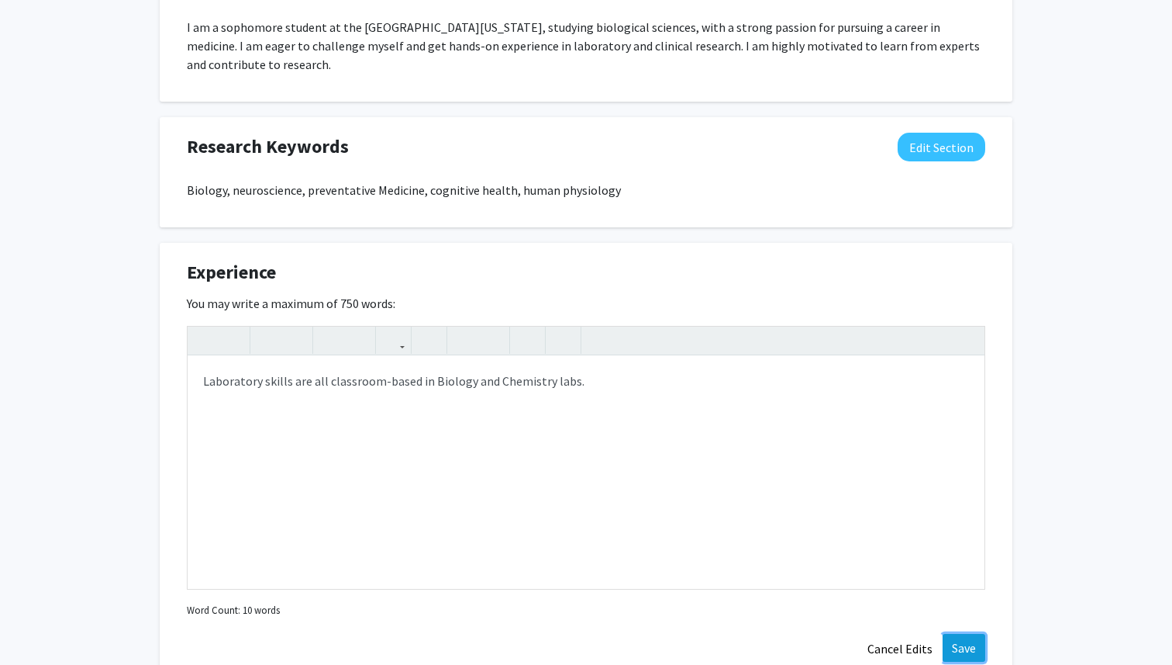
click at [958, 634] on button "Save" at bounding box center [964, 648] width 43 height 28
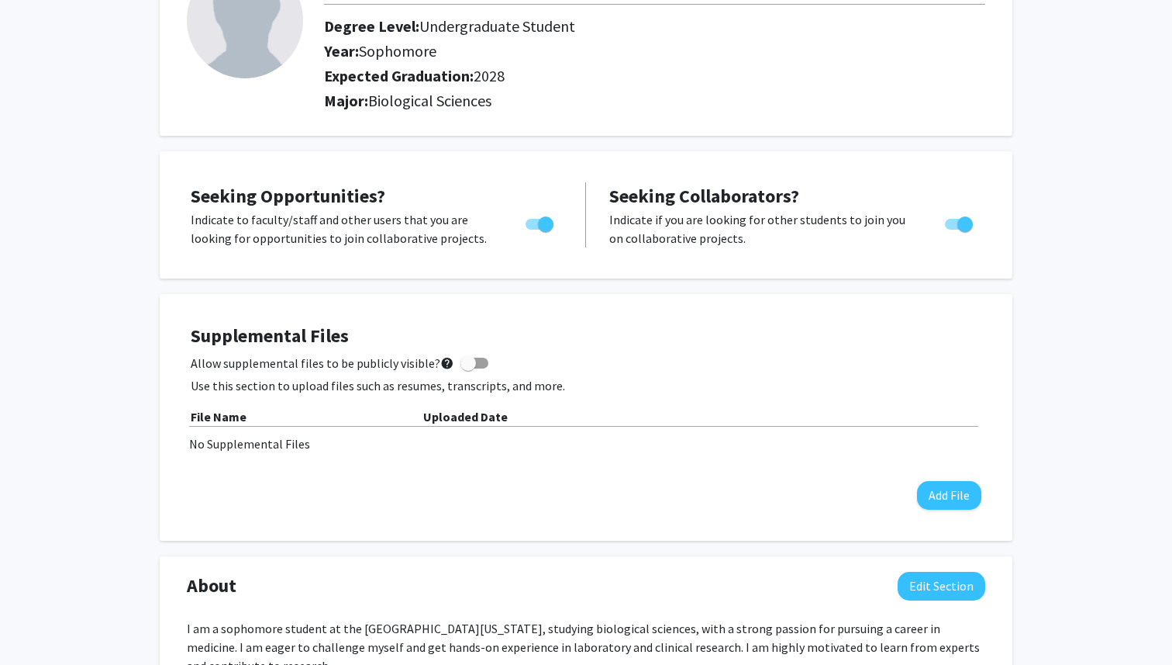
scroll to position [0, 0]
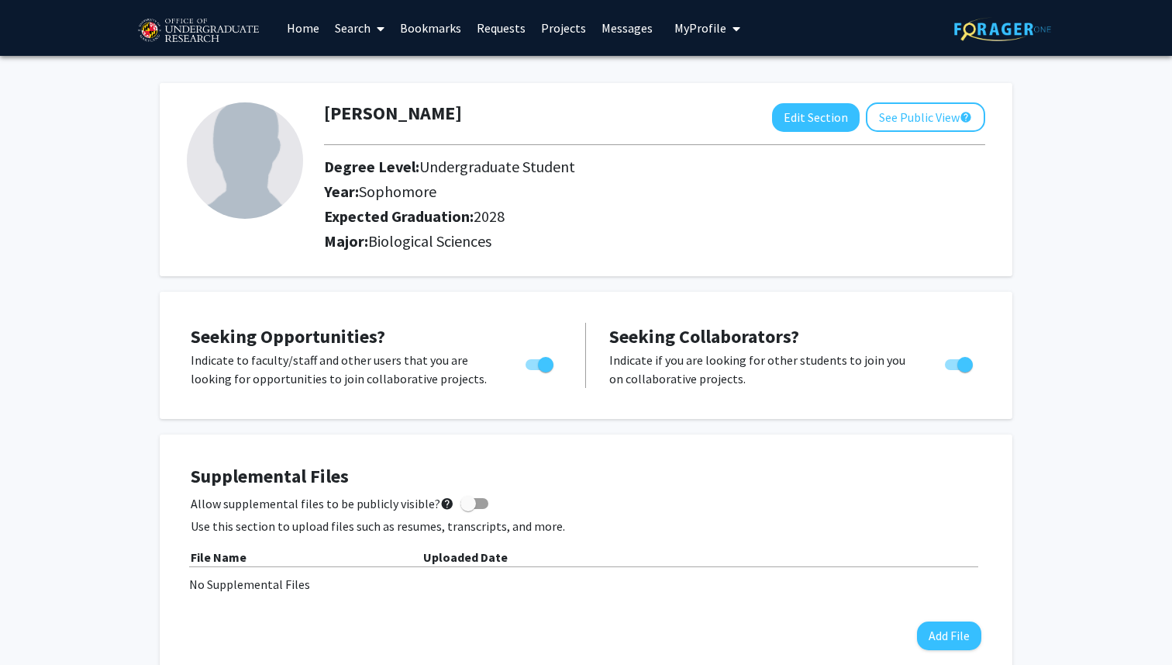
click at [311, 26] on link "Home" at bounding box center [303, 28] width 48 height 54
